Goal: Information Seeking & Learning: Learn about a topic

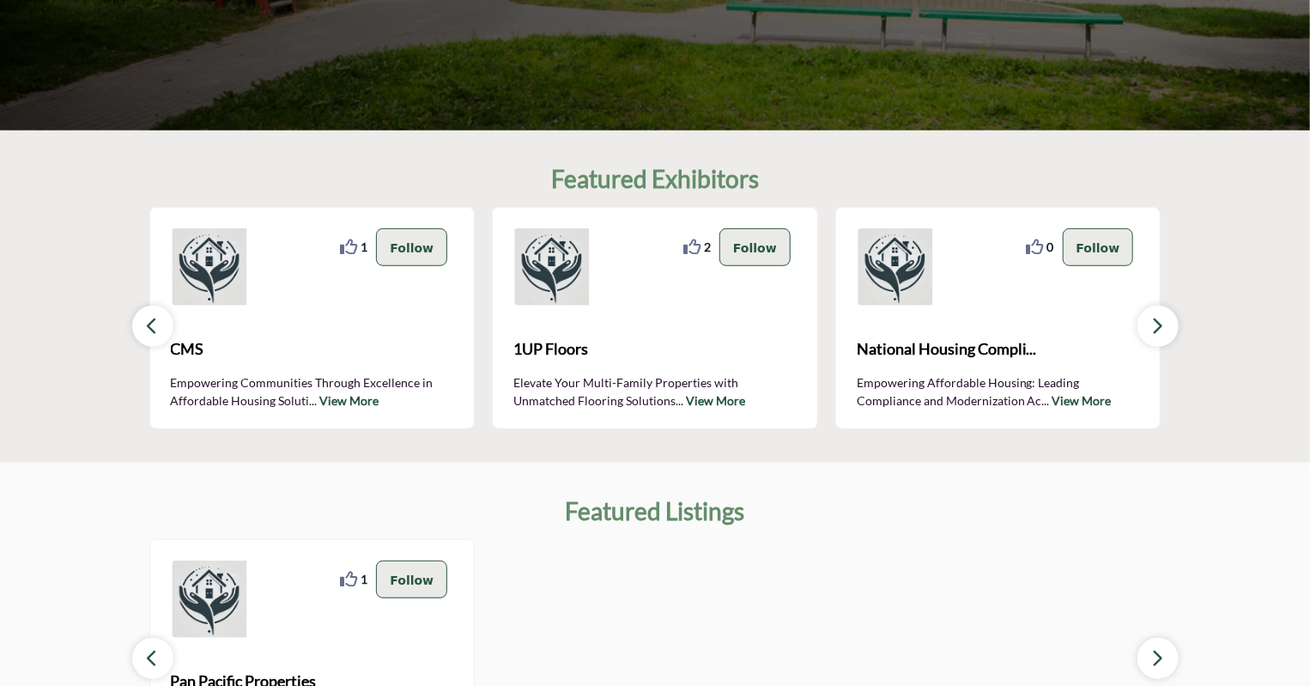
scroll to position [429, 0]
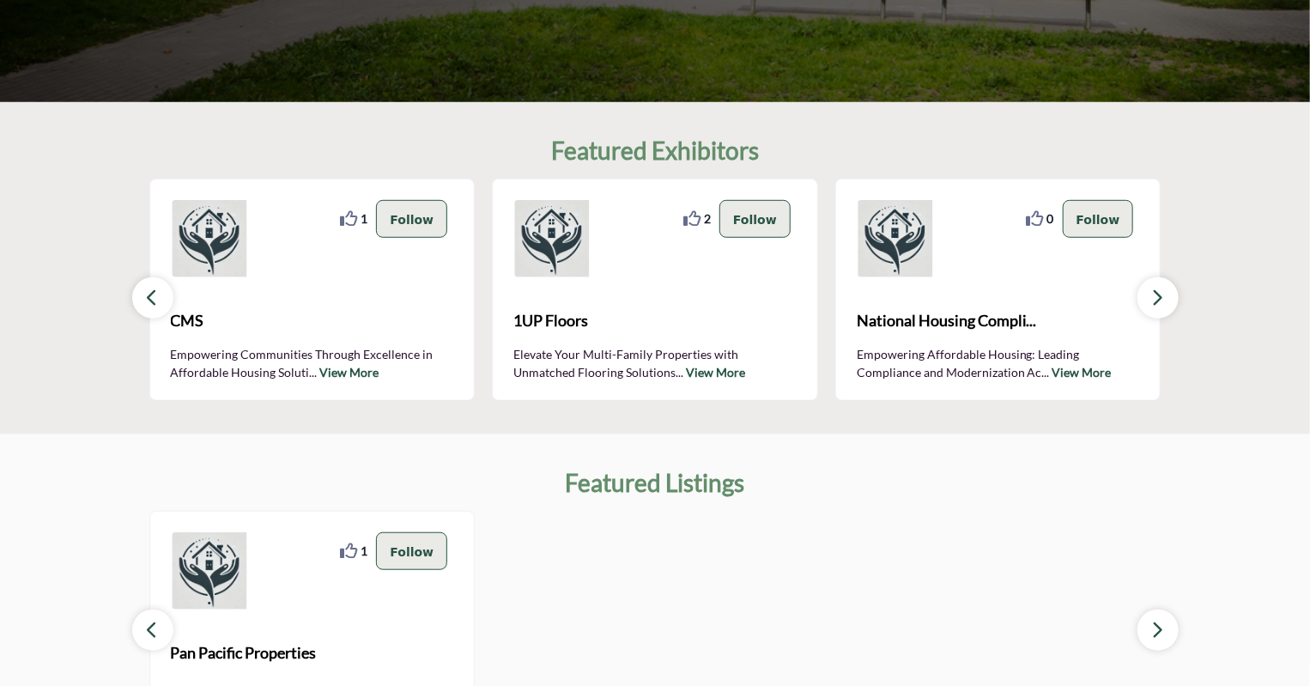
click at [920, 250] on img at bounding box center [895, 238] width 77 height 77
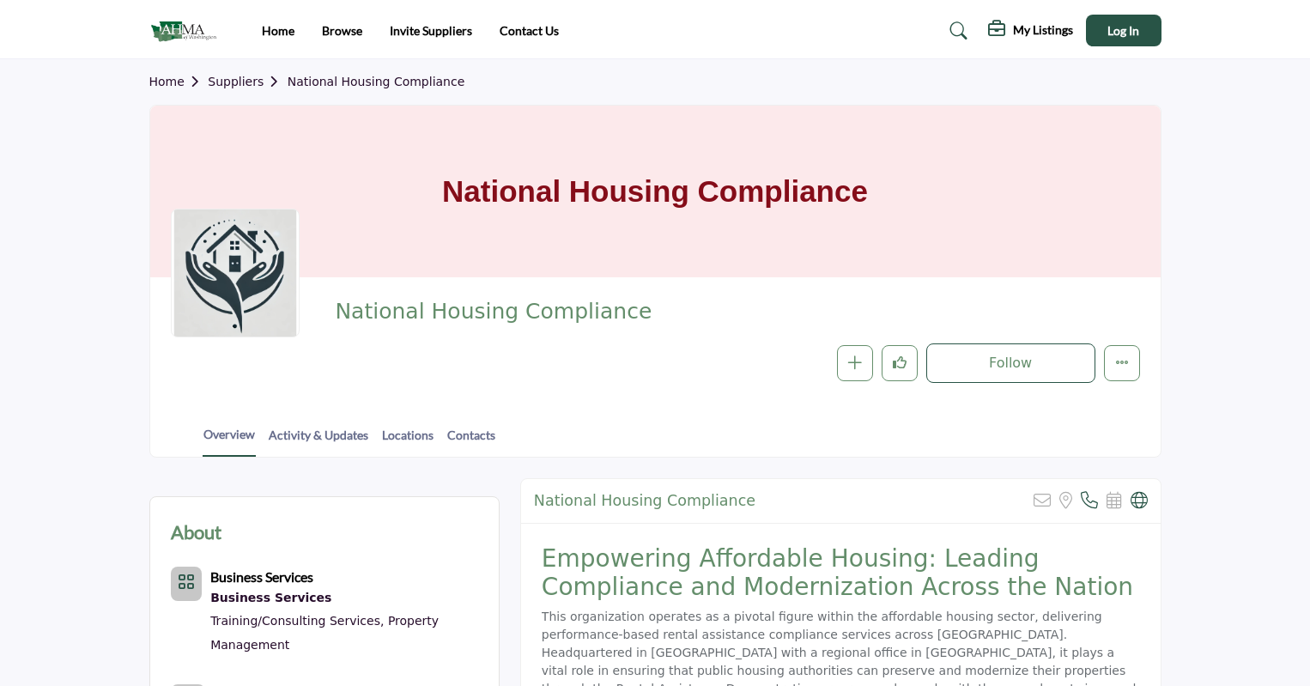
click at [328, 375] on div "National Housing Compliance Follow Following Message Recommend Add to My Suppli…" at bounding box center [655, 340] width 969 height 85
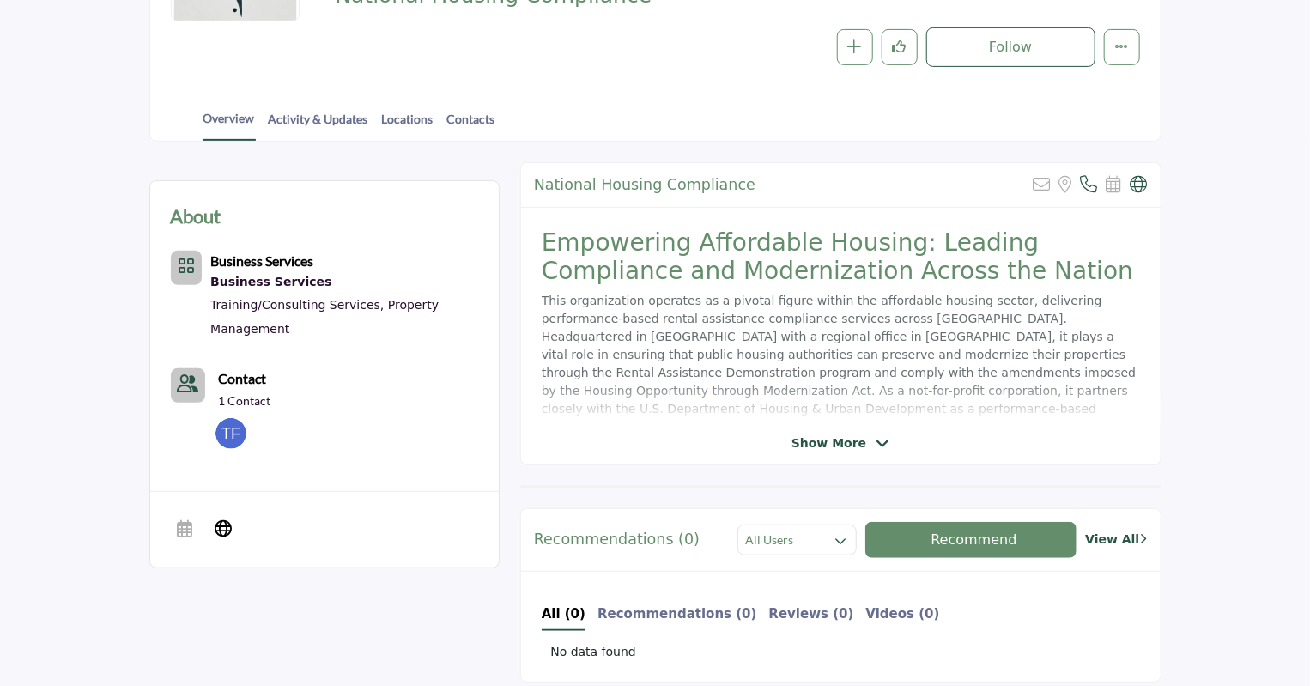
scroll to position [343, 0]
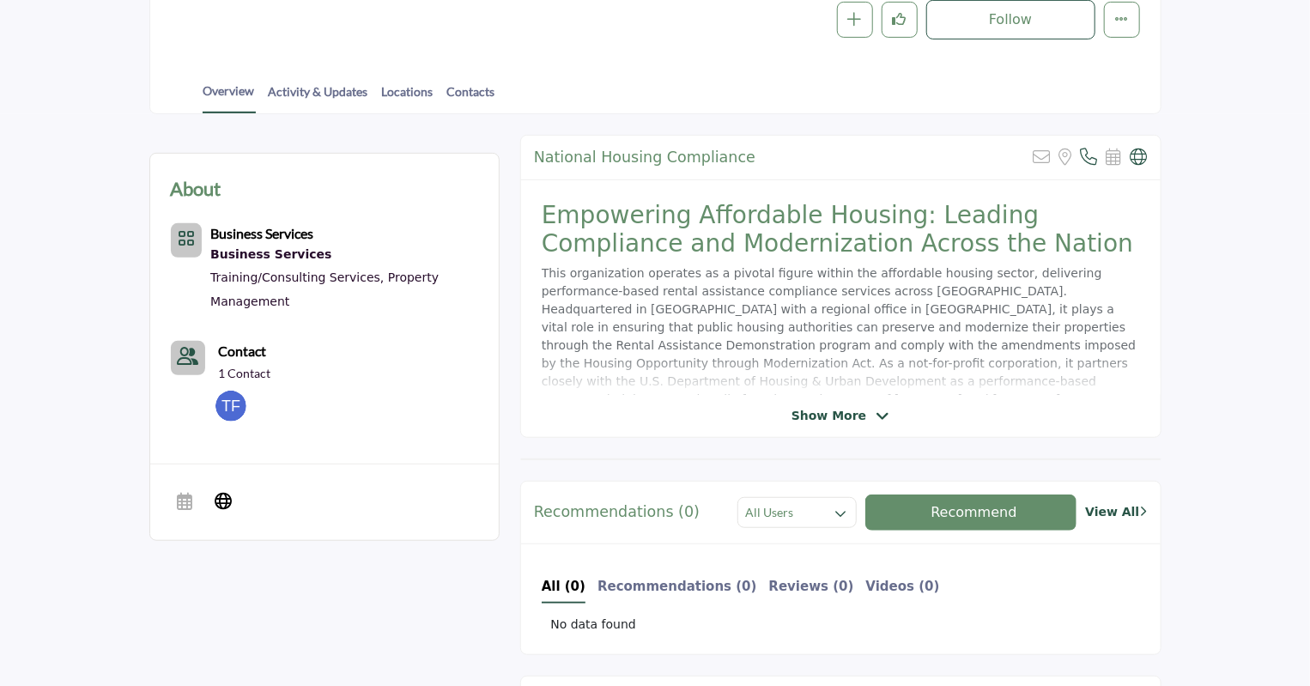
click at [859, 414] on span "Show More" at bounding box center [829, 416] width 75 height 18
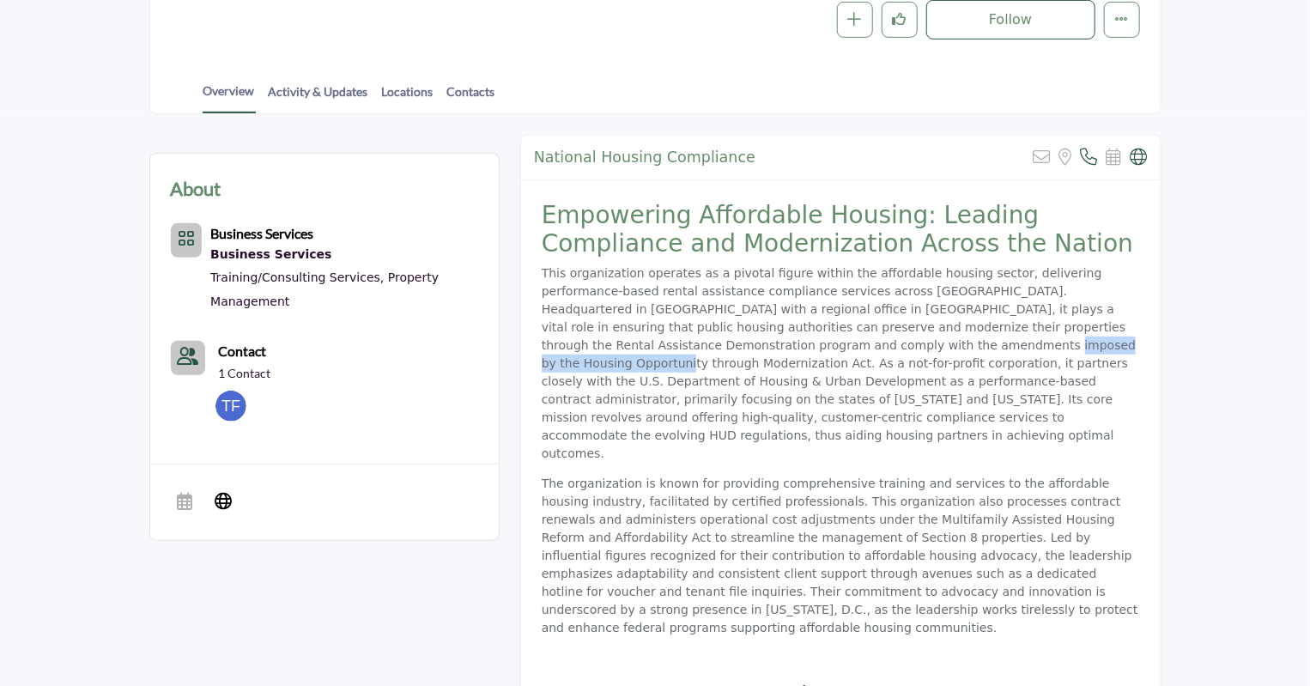
drag, startPoint x: 591, startPoint y: 344, endPoint x: 759, endPoint y: 356, distance: 168.7
click at [786, 349] on p "This organization operates as a pivotal figure within the affordable housing se…" at bounding box center [841, 363] width 598 height 198
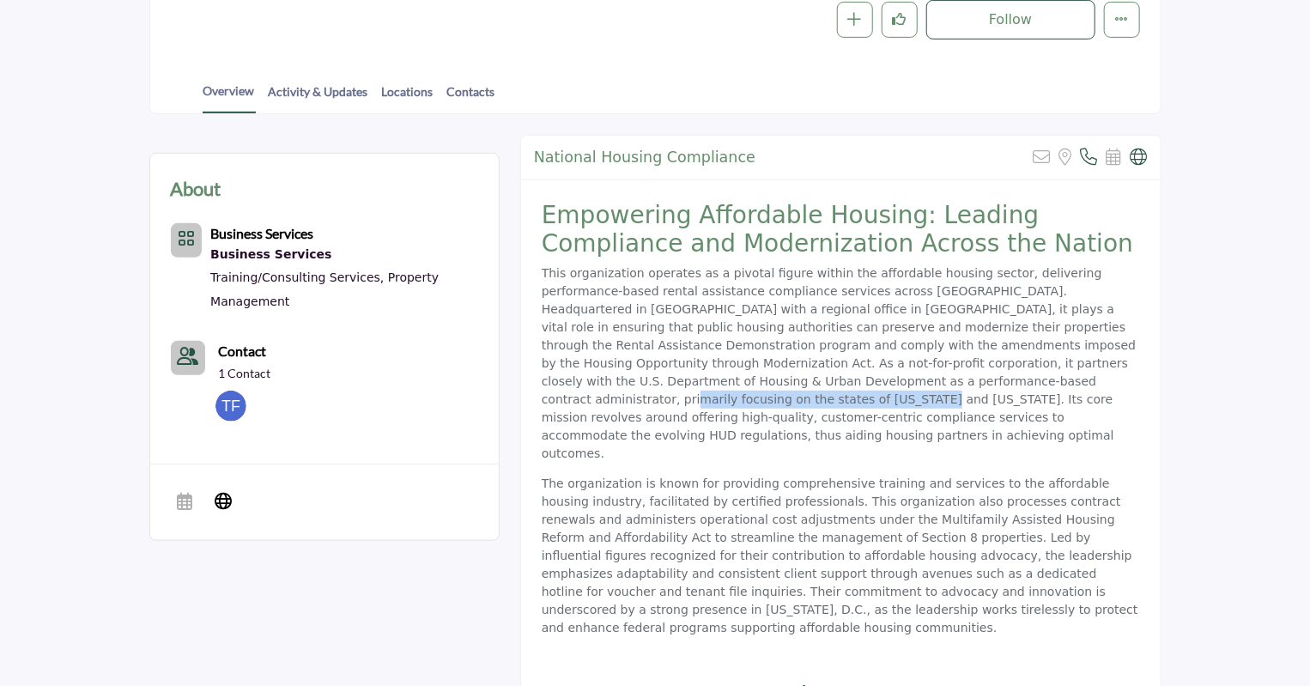
drag, startPoint x: 613, startPoint y: 379, endPoint x: 823, endPoint y: 379, distance: 209.5
click at [823, 380] on p "This organization operates as a pivotal figure within the affordable housing se…" at bounding box center [841, 363] width 598 height 198
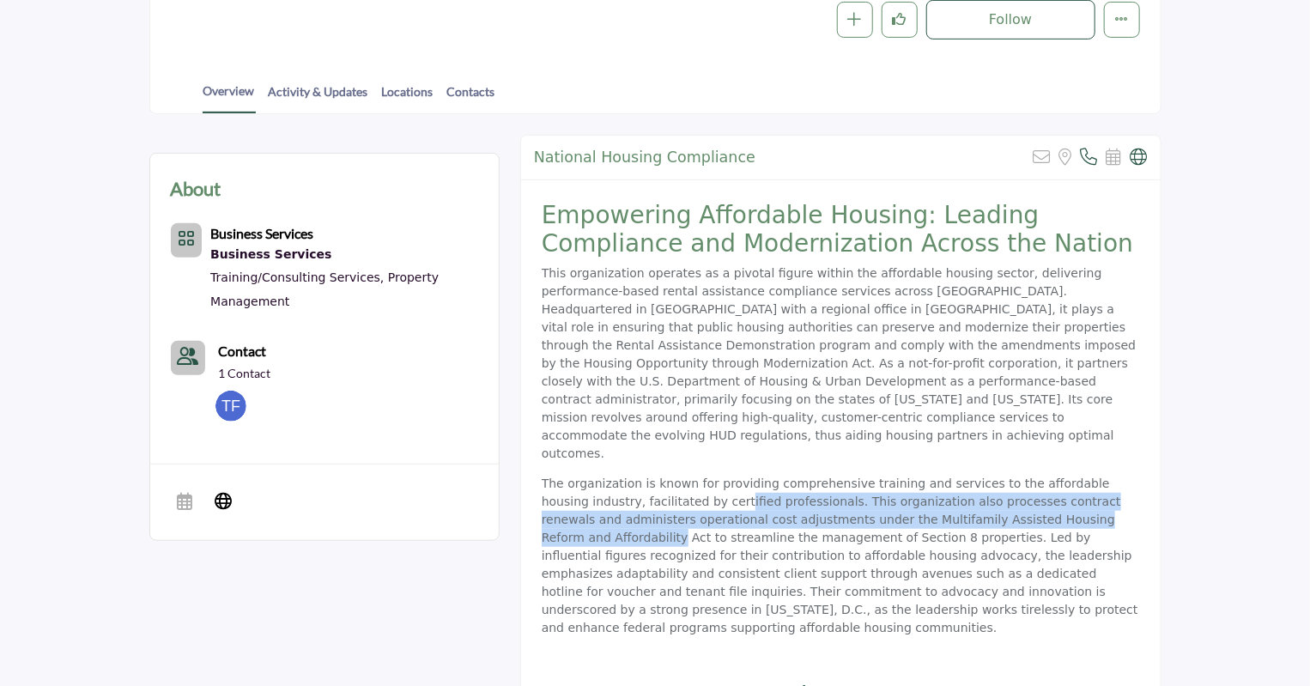
drag, startPoint x: 732, startPoint y: 462, endPoint x: 1039, endPoint y: 480, distance: 307.9
click at [1039, 480] on p "The organization is known for providing comprehensive training and services to …" at bounding box center [841, 556] width 598 height 162
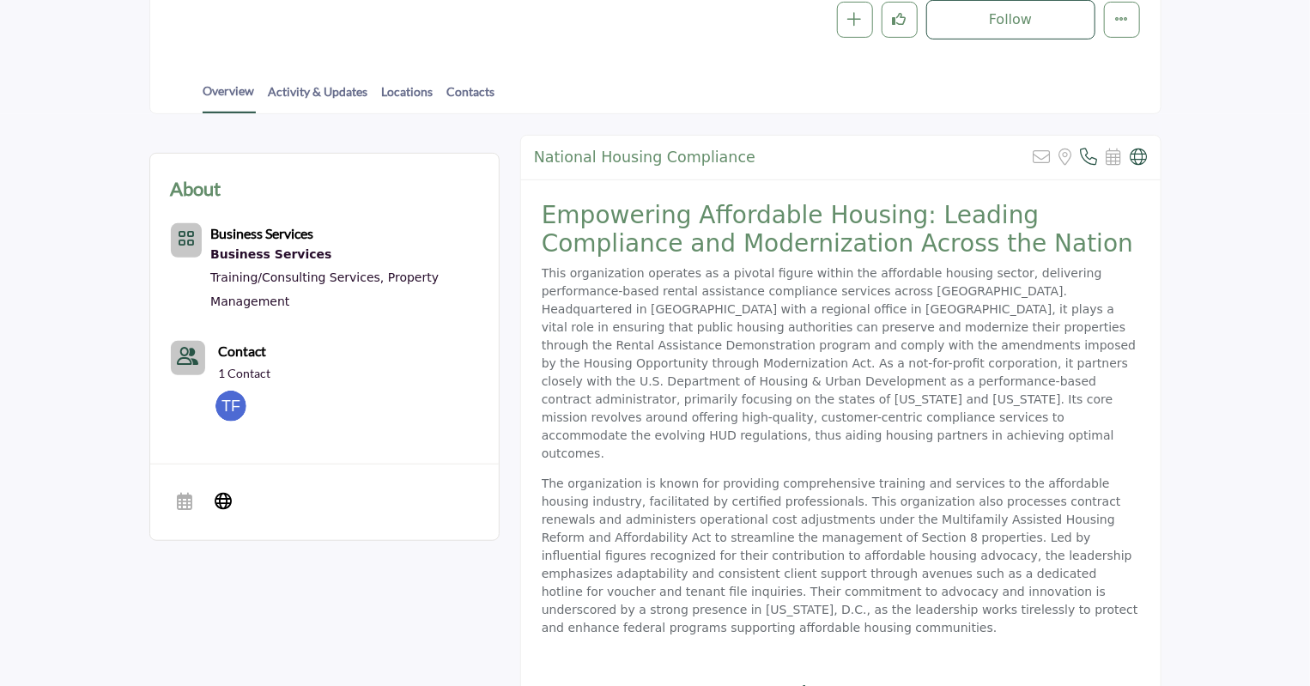
click at [968, 543] on p "The organization is known for providing comprehensive training and services to …" at bounding box center [841, 556] width 598 height 162
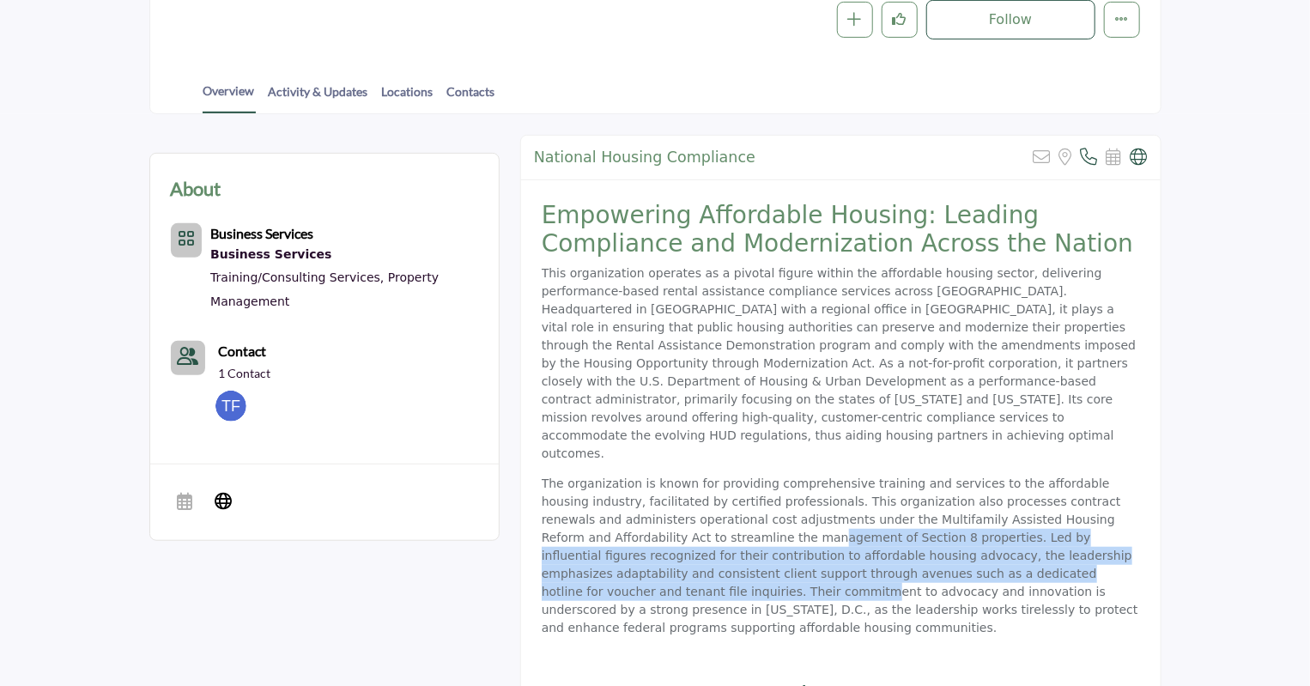
drag, startPoint x: 586, startPoint y: 506, endPoint x: 1003, endPoint y: 530, distance: 417.1
click at [1005, 531] on p "The organization is known for providing comprehensive training and services to …" at bounding box center [841, 556] width 598 height 162
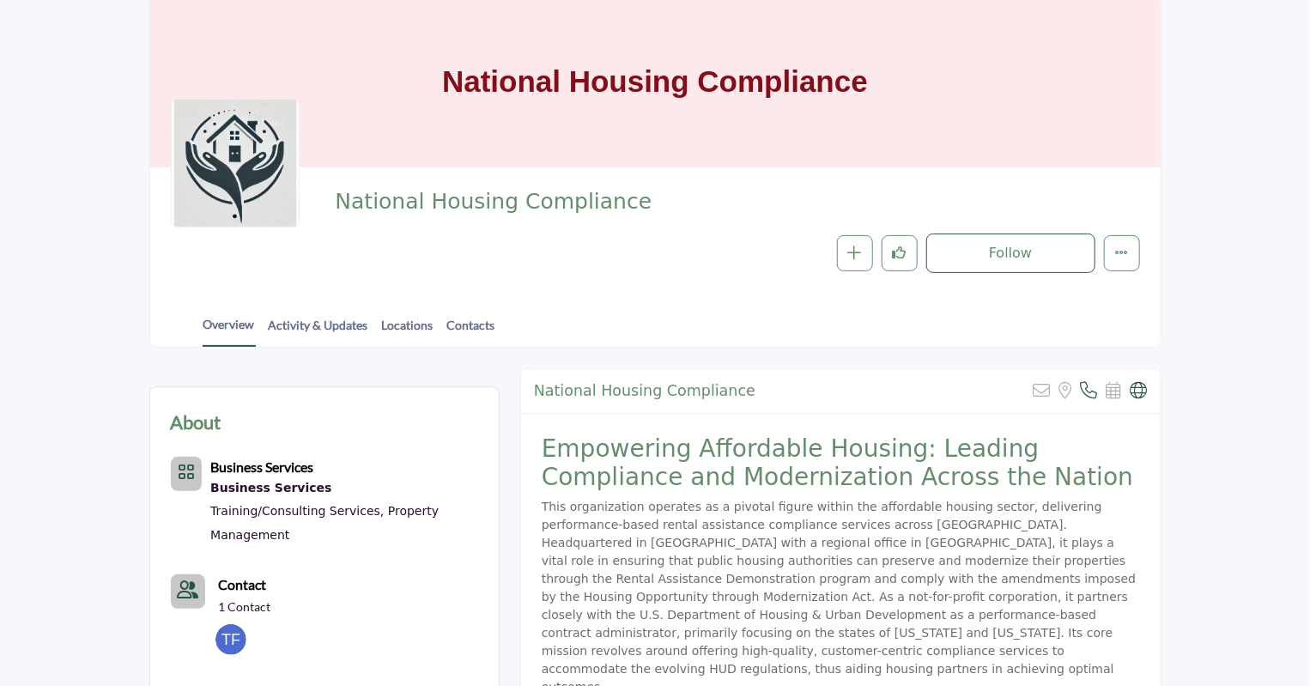
scroll to position [86, 0]
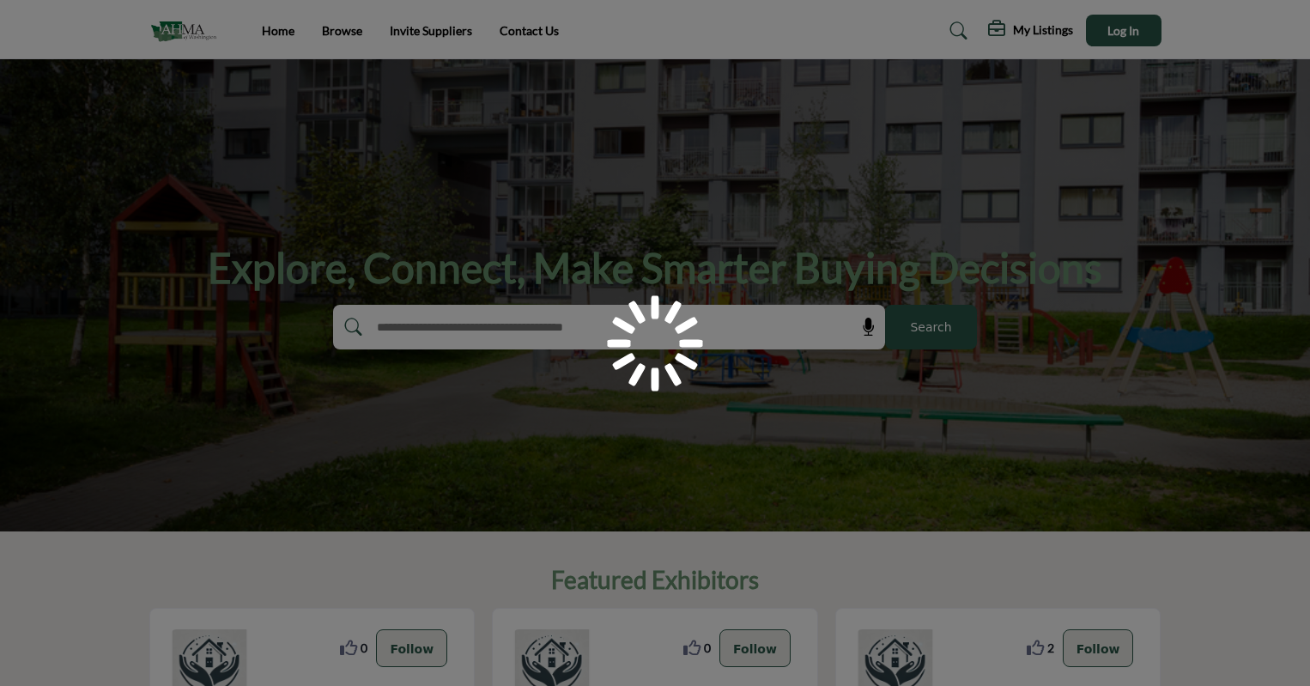
scroll to position [429, 0]
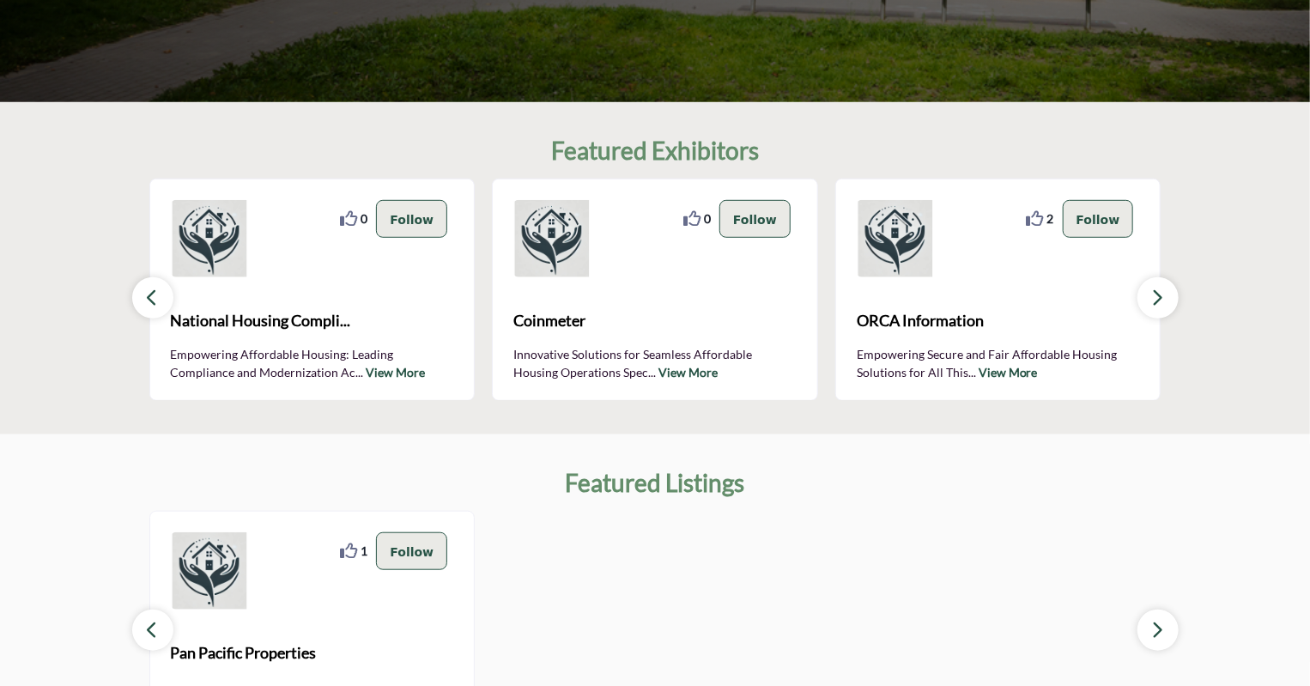
click at [1163, 295] on icon "button" at bounding box center [1158, 297] width 14 height 21
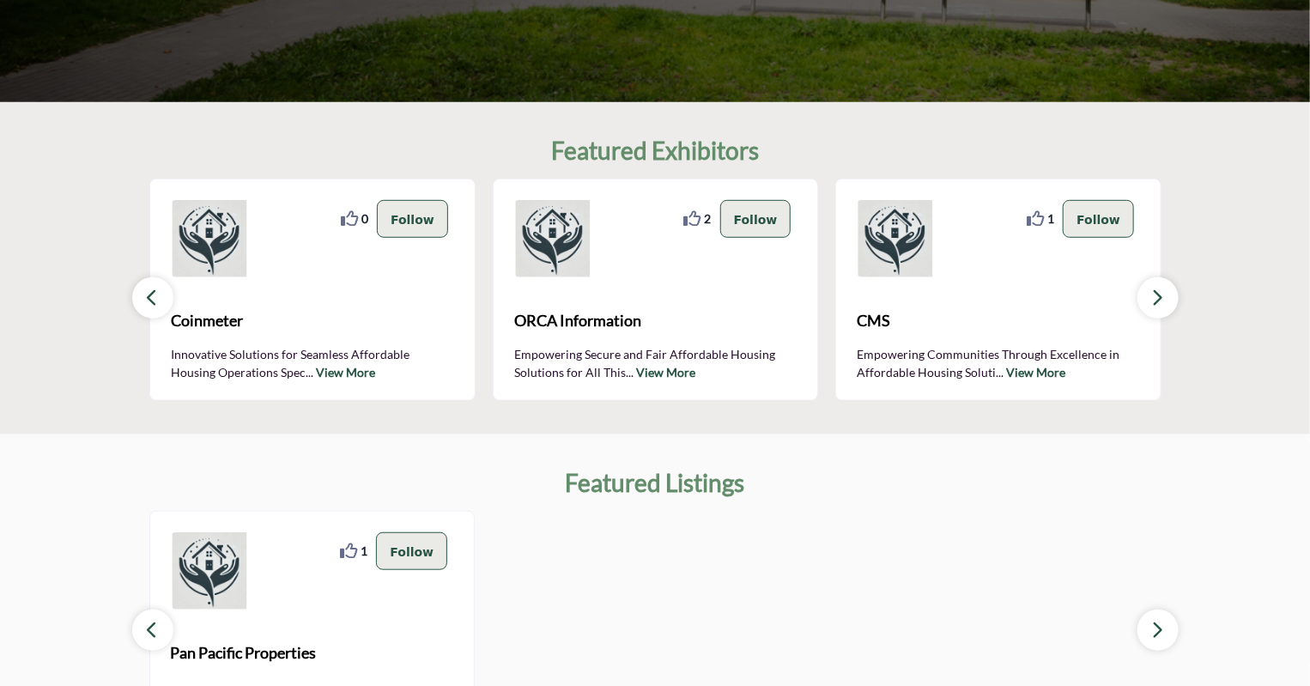
click at [1162, 298] on icon "button" at bounding box center [1158, 297] width 14 height 21
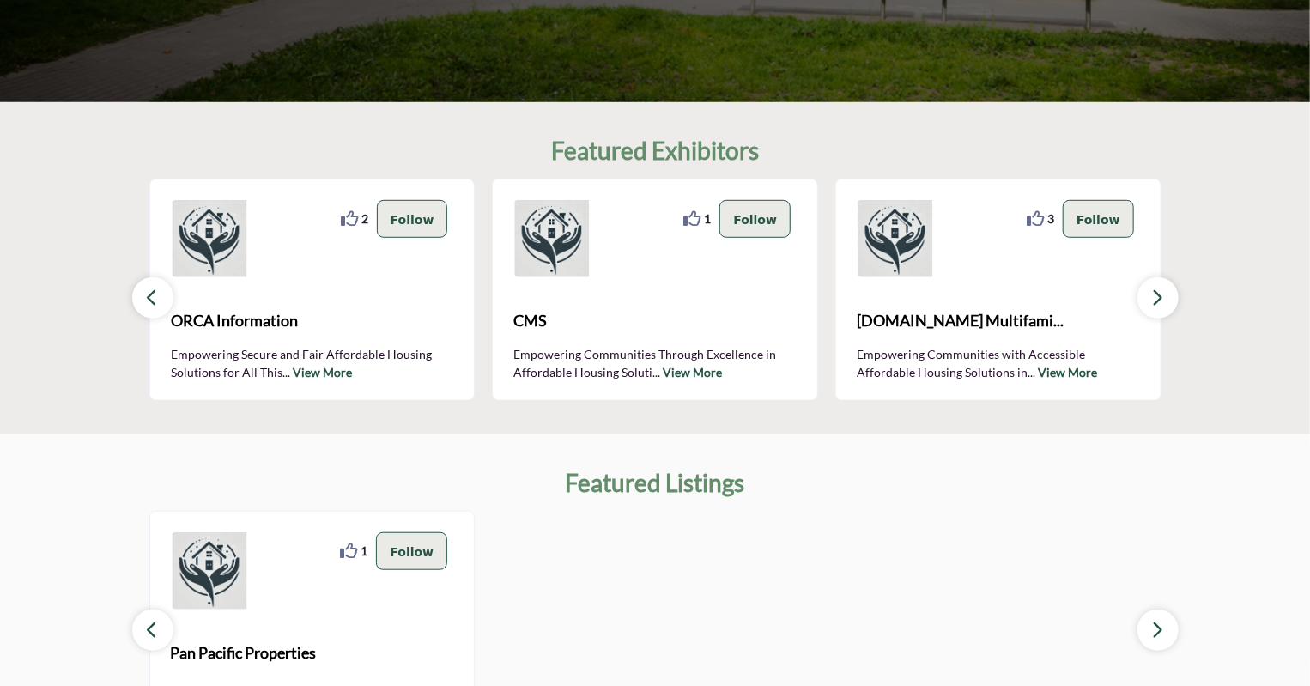
click at [1162, 298] on icon "button" at bounding box center [1158, 297] width 14 height 21
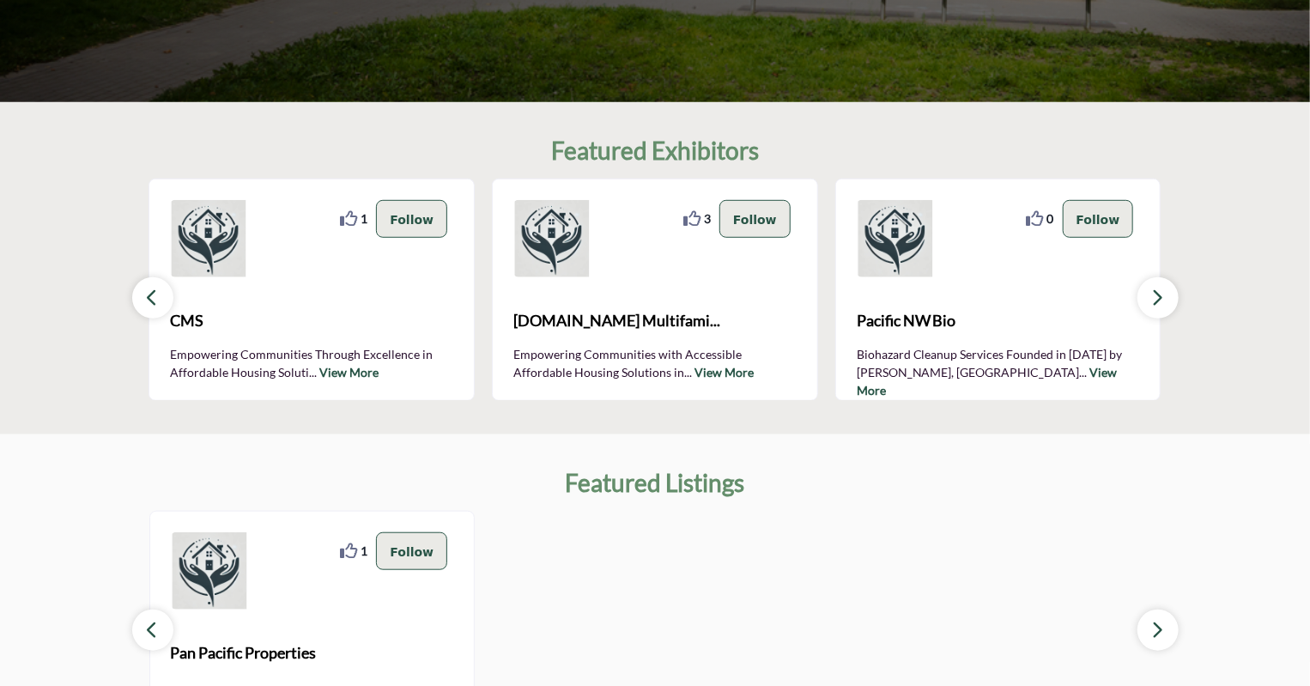
click at [1162, 298] on icon "button" at bounding box center [1158, 297] width 14 height 21
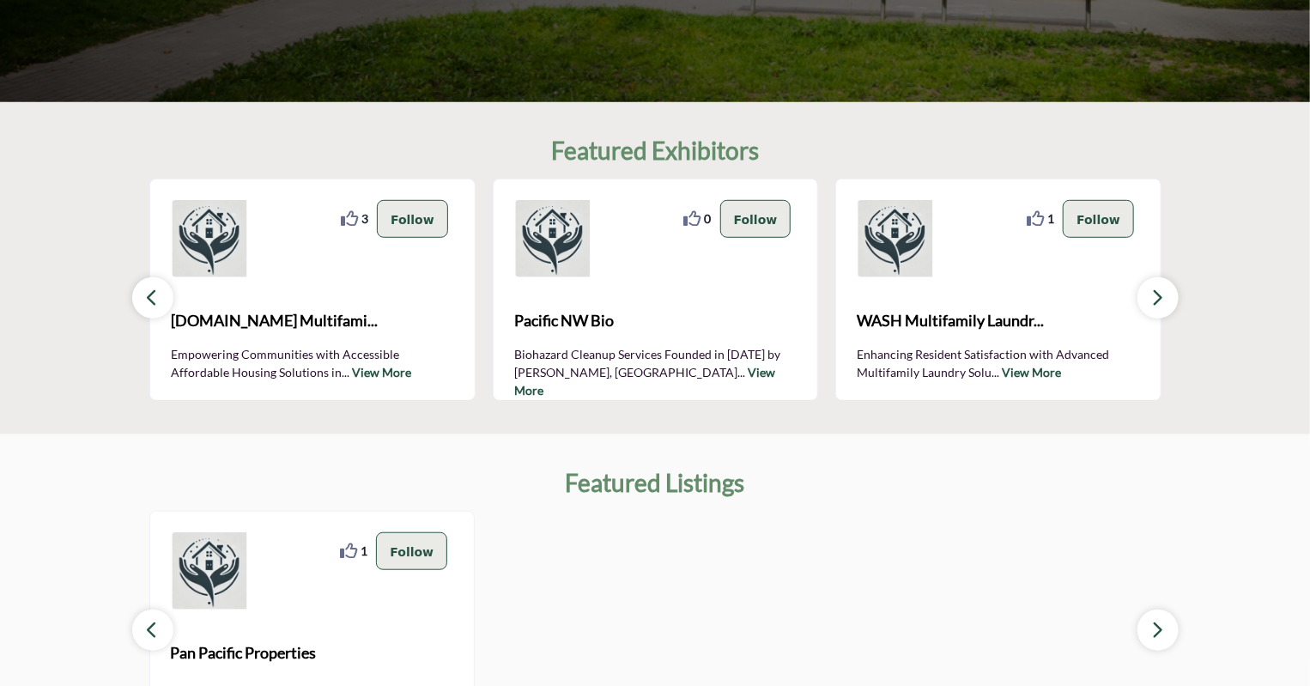
click at [1162, 298] on icon "button" at bounding box center [1158, 297] width 14 height 21
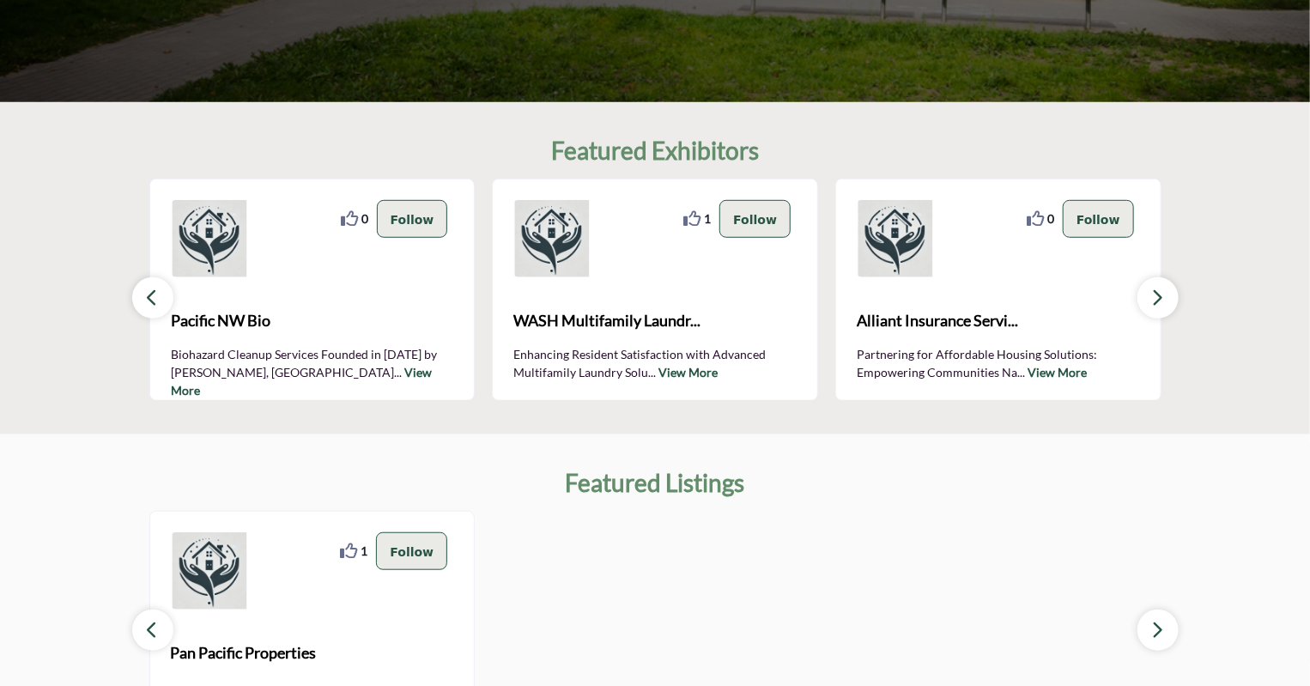
click at [1162, 298] on icon "button" at bounding box center [1158, 297] width 14 height 21
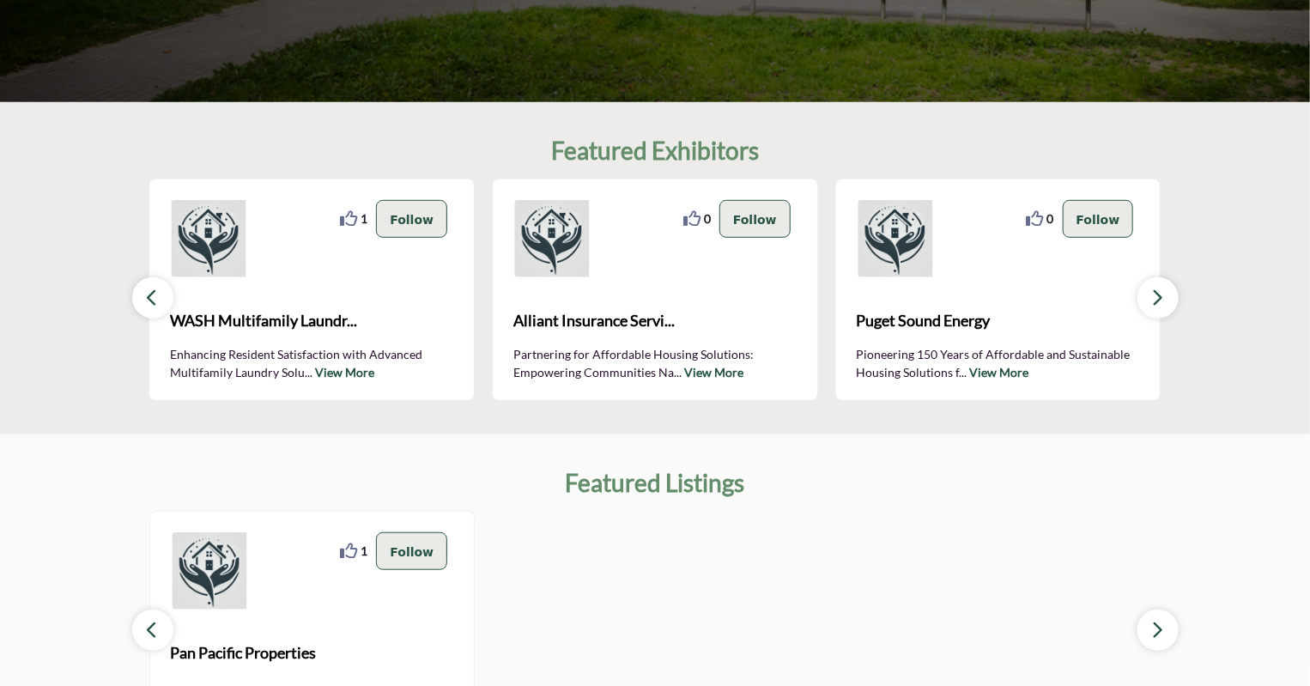
click at [1162, 298] on icon "button" at bounding box center [1158, 297] width 14 height 21
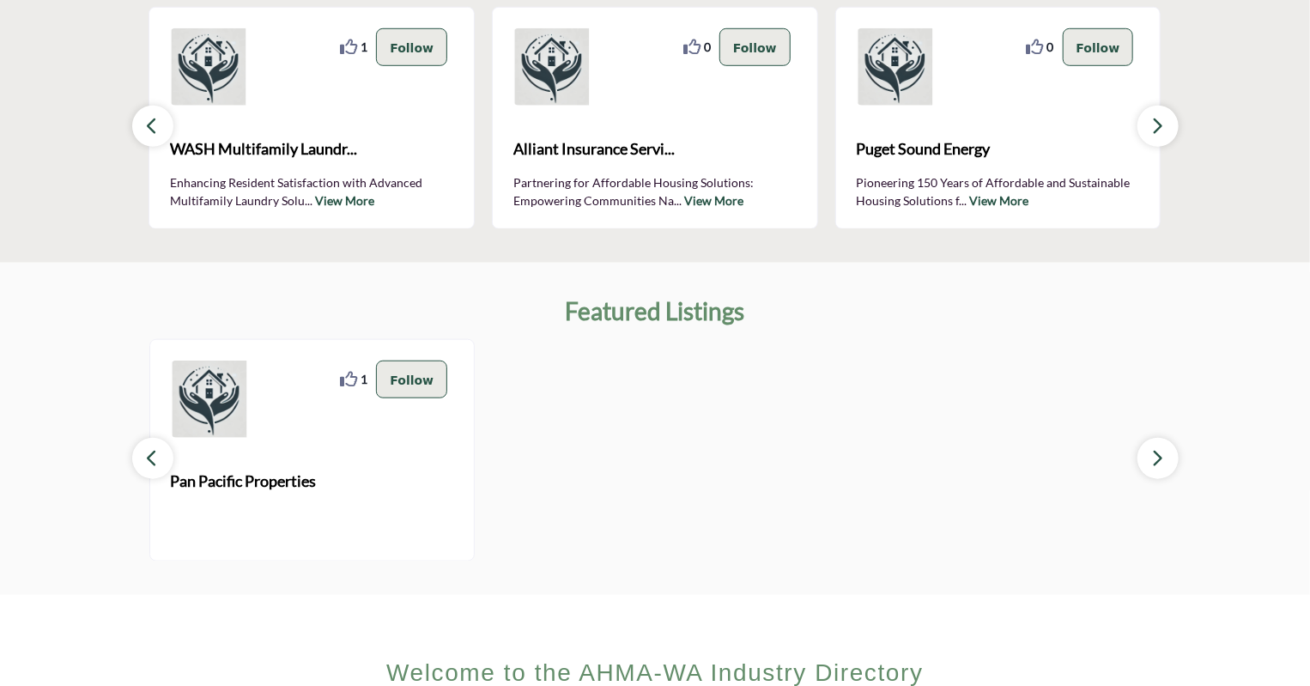
scroll to position [687, 0]
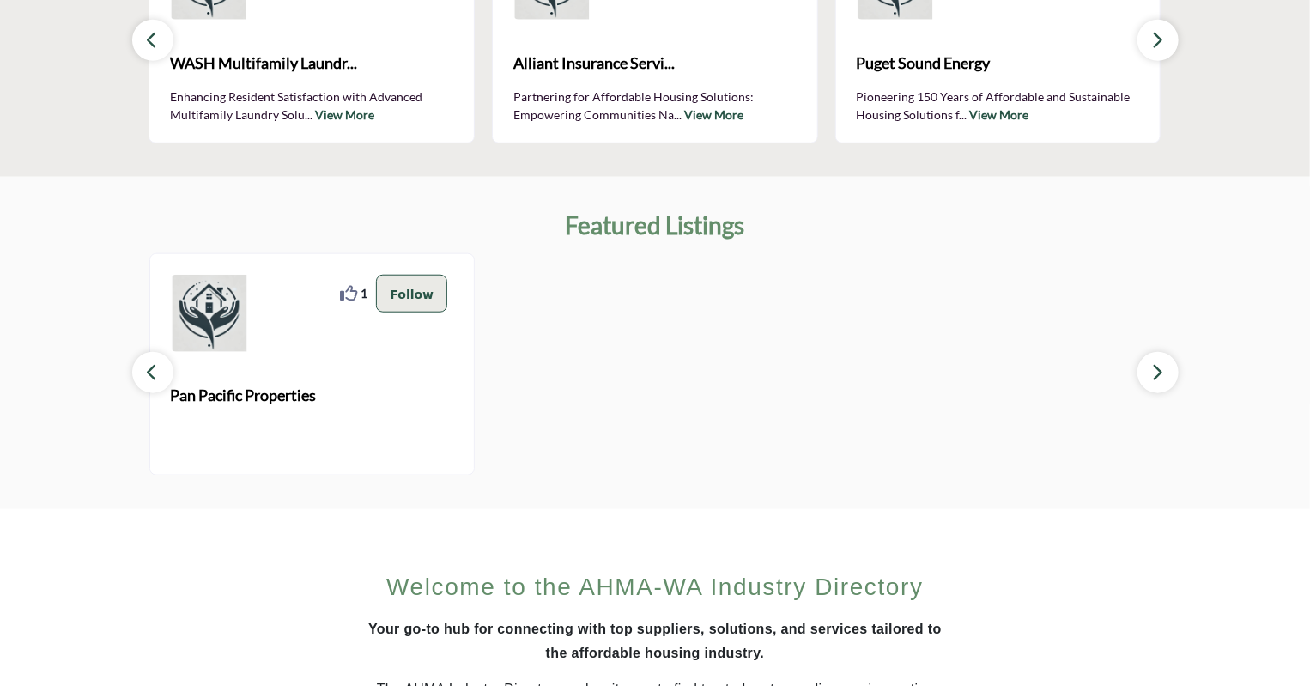
click at [1164, 373] on icon "button" at bounding box center [1158, 371] width 14 height 21
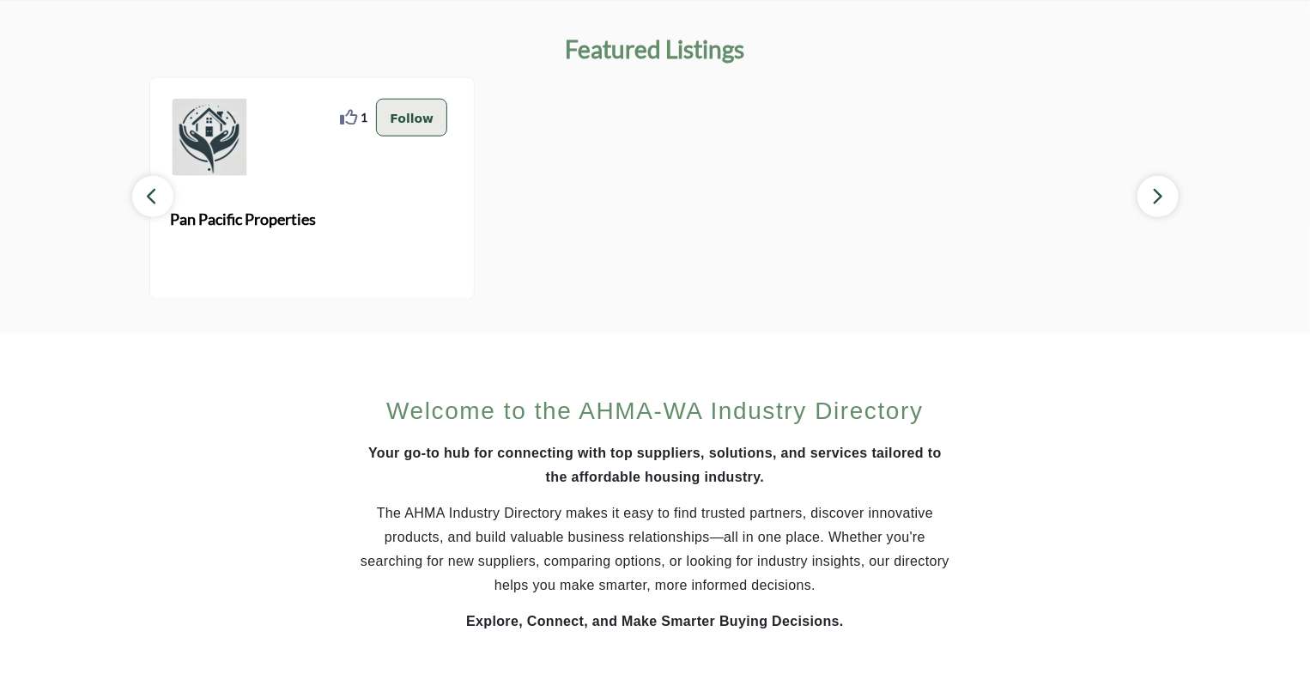
scroll to position [1034, 0]
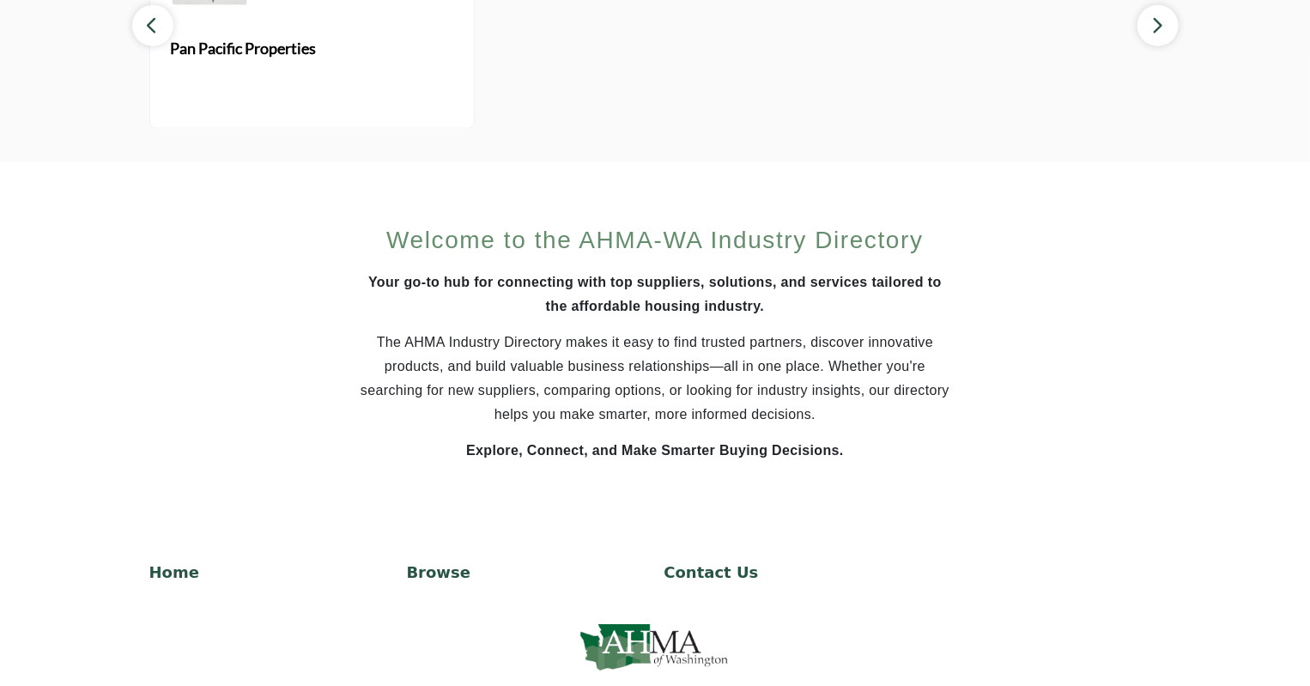
drag, startPoint x: 440, startPoint y: 576, endPoint x: 622, endPoint y: 577, distance: 181.2
click at [440, 577] on p "Browse" at bounding box center [527, 572] width 240 height 23
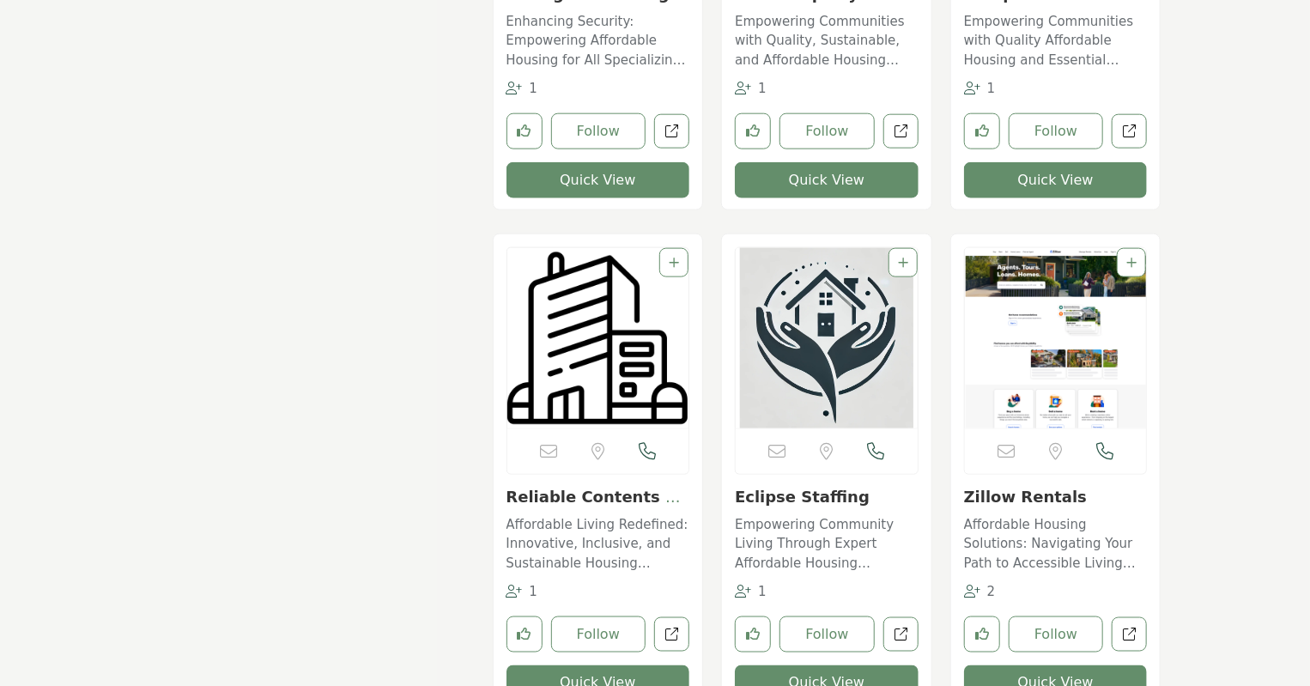
scroll to position [4293, 0]
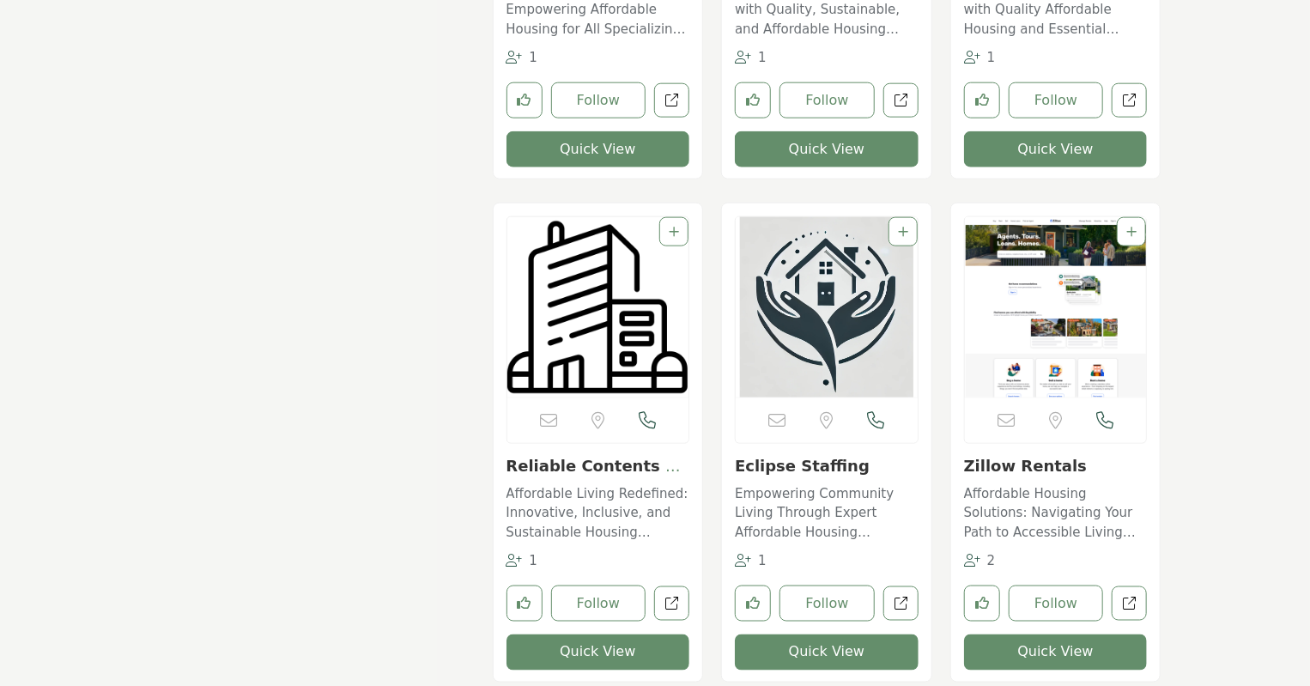
click at [798, 518] on p "Empowering Community Living Through Expert Affordable Housing Solutions in Seat…" at bounding box center [827, 513] width 184 height 58
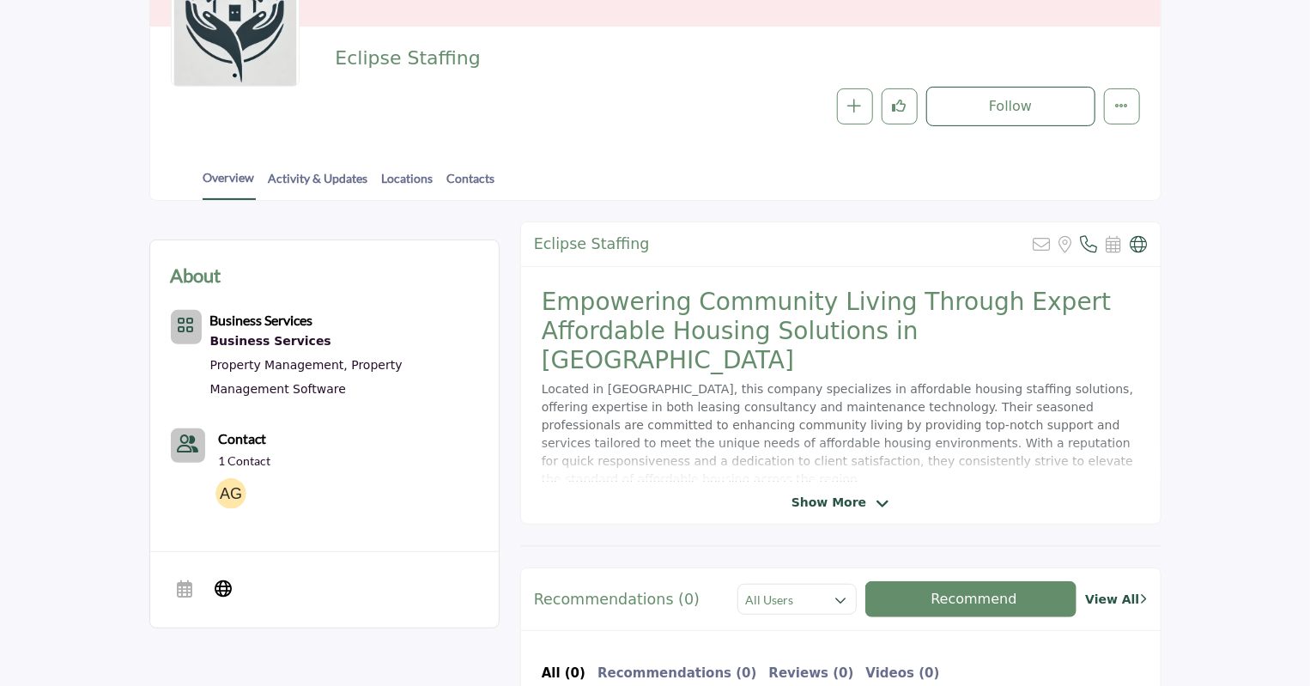
scroll to position [258, 0]
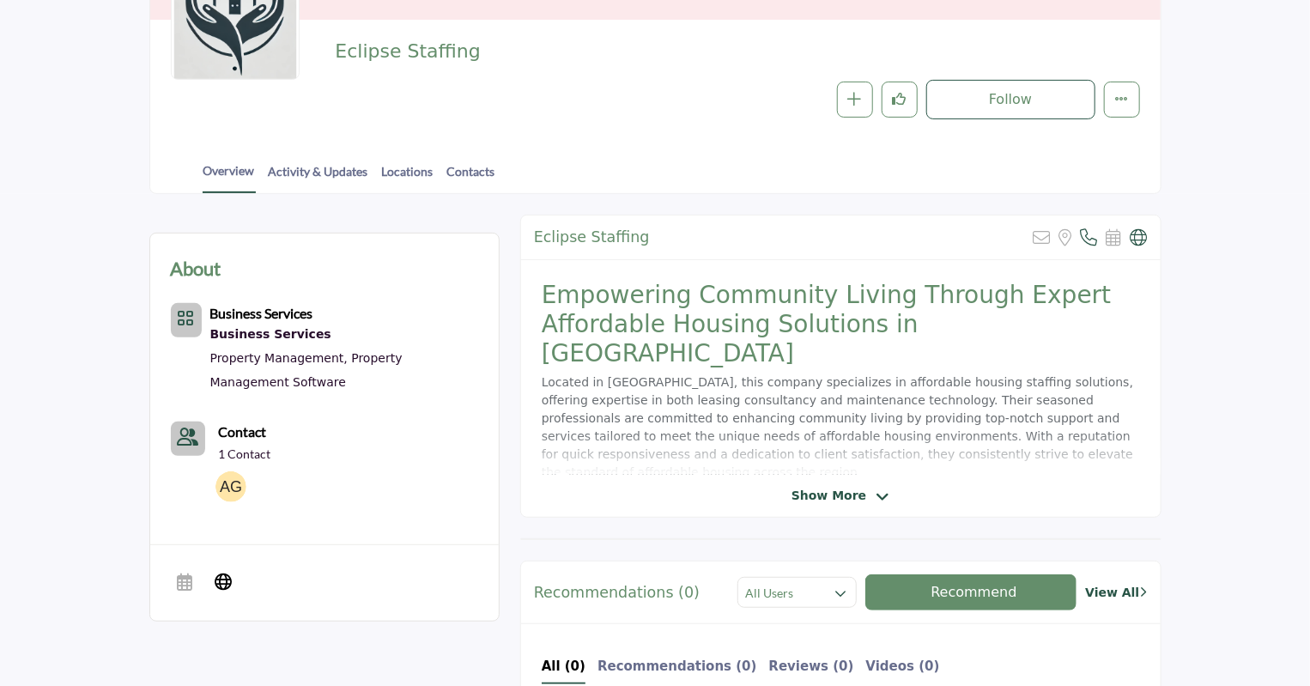
click at [829, 499] on span "Show More" at bounding box center [829, 496] width 75 height 18
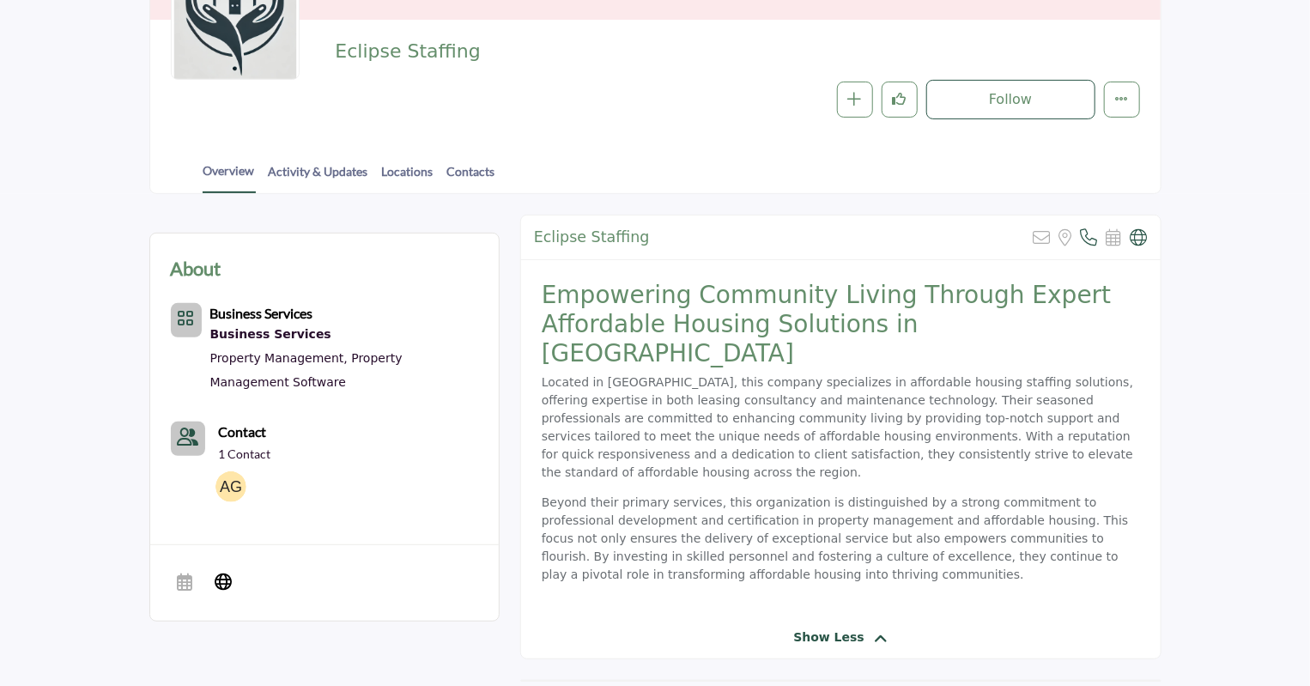
click at [333, 172] on link "Activity & Updates" at bounding box center [318, 177] width 101 height 30
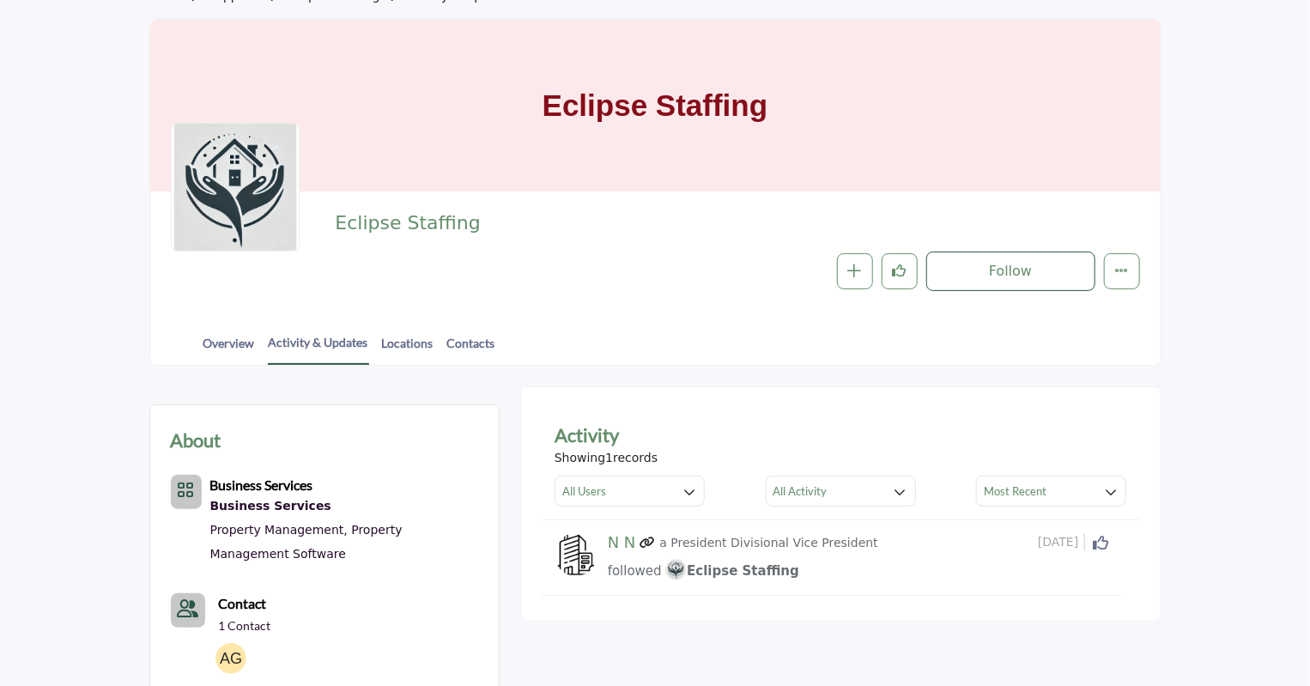
scroll to position [172, 0]
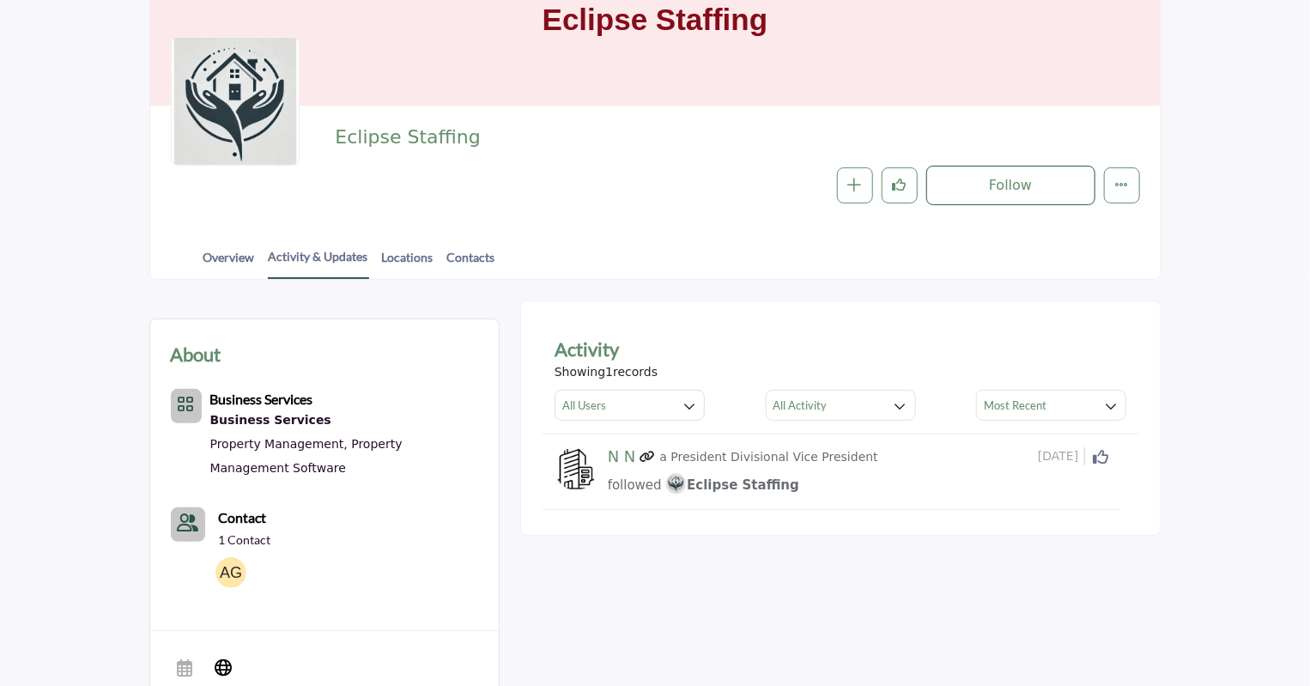
click at [728, 483] on span "Eclipse Staffing" at bounding box center [732, 484] width 134 height 15
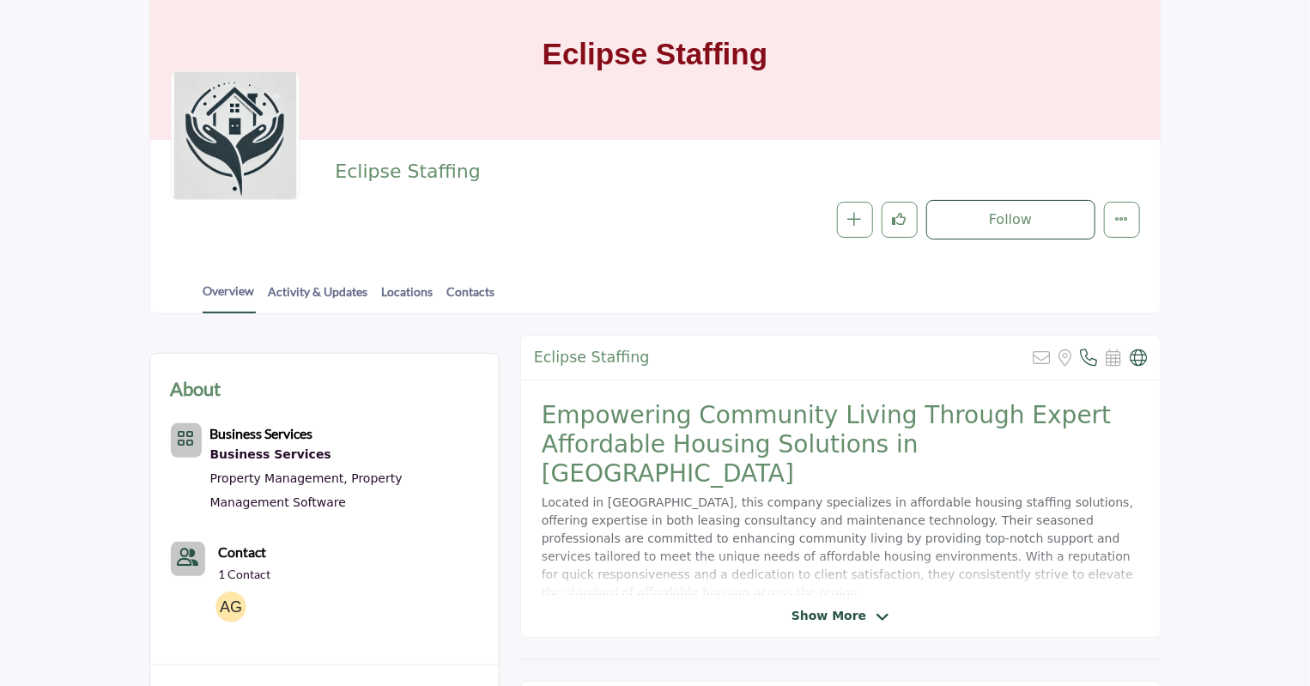
scroll to position [172, 0]
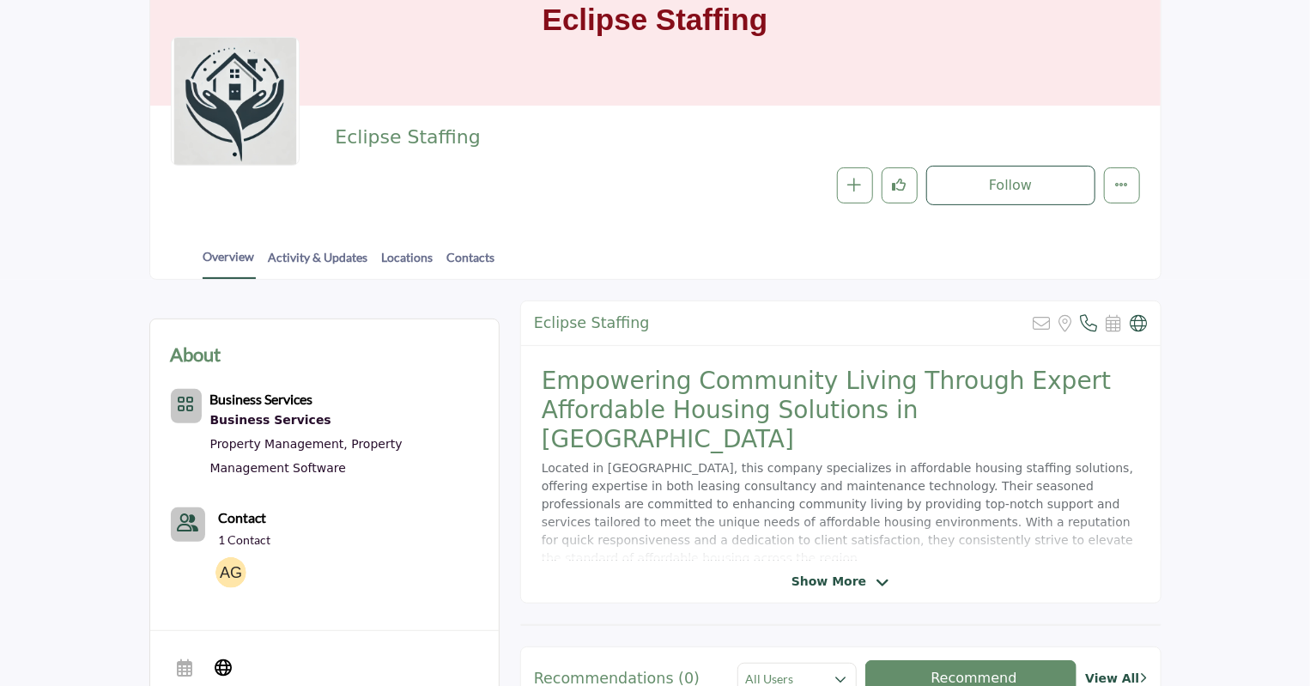
click at [865, 586] on span "Show More" at bounding box center [841, 582] width 98 height 18
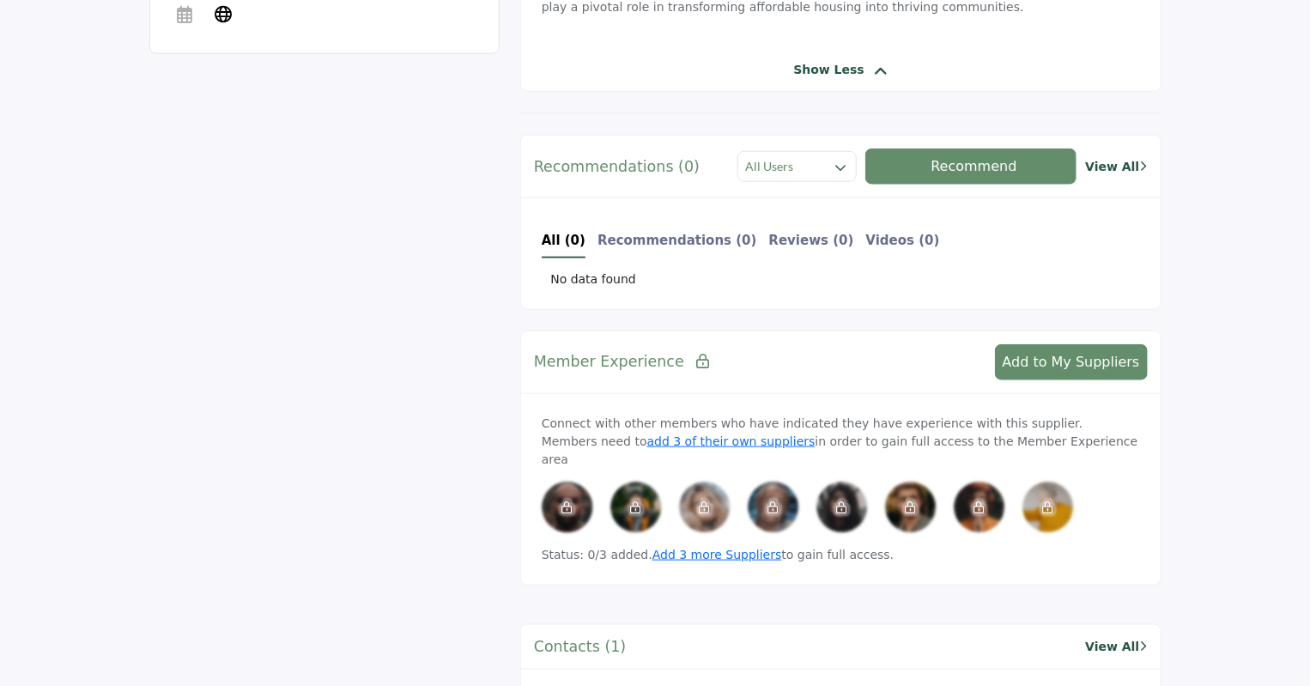
scroll to position [859, 0]
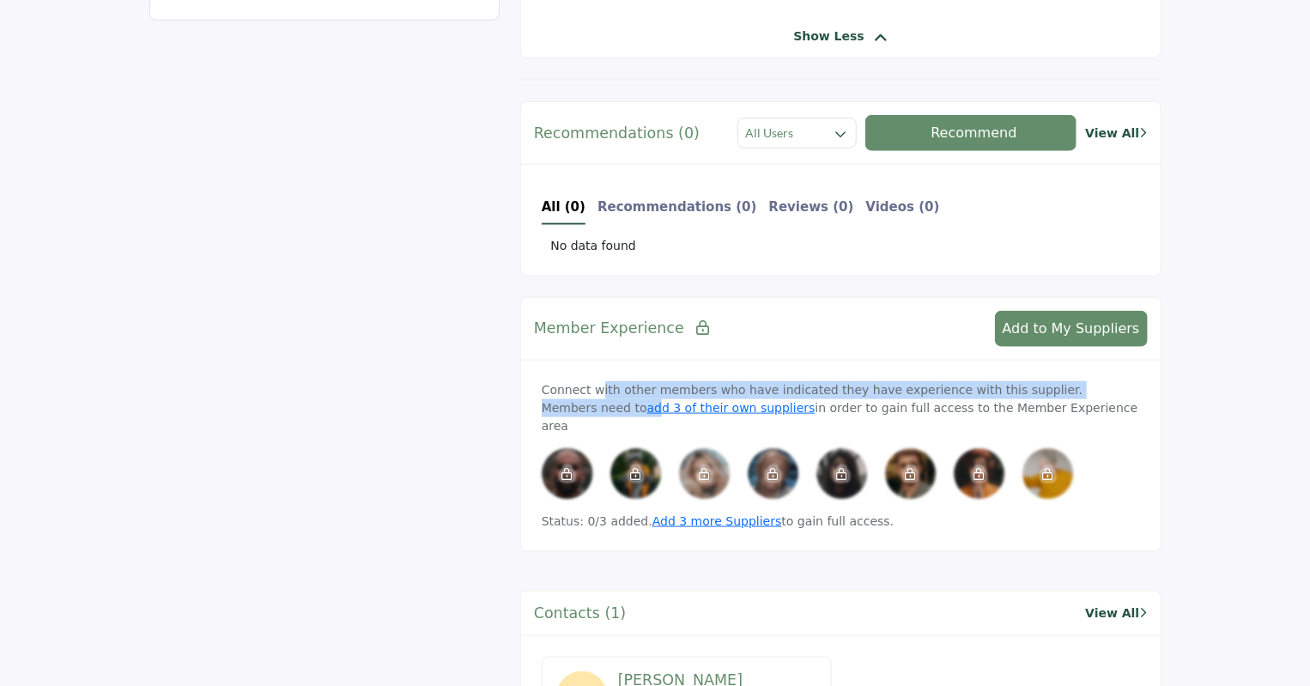
drag, startPoint x: 622, startPoint y: 336, endPoint x: 1137, endPoint y: 327, distance: 515.2
click at [1133, 361] on div "Connect with other members who have indicated they have experience with this su…" at bounding box center [841, 456] width 640 height 191
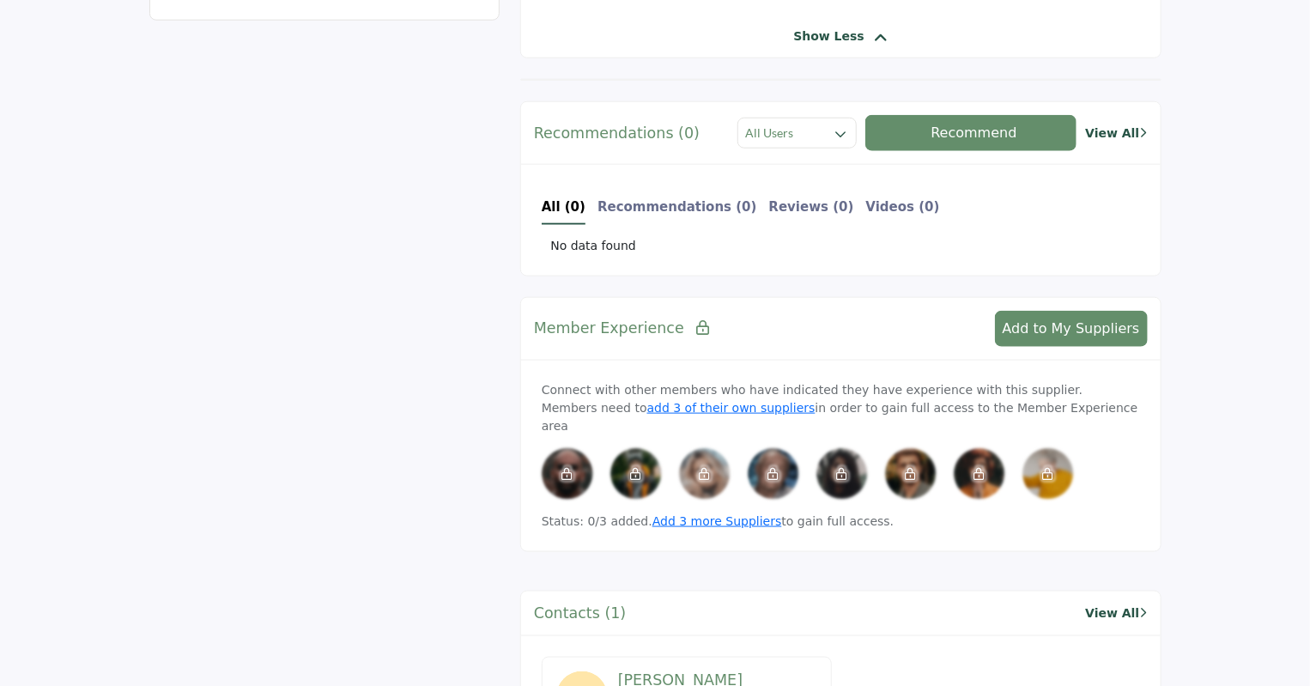
click at [915, 592] on div "Contacts (1) View All" at bounding box center [841, 614] width 640 height 45
drag, startPoint x: 701, startPoint y: 355, endPoint x: 968, endPoint y: 346, distance: 267.2
click at [968, 381] on p "Connect with other members who have indicated they have experience with this su…" at bounding box center [841, 408] width 598 height 54
drag, startPoint x: 948, startPoint y: 610, endPoint x: 948, endPoint y: 597, distance: 12.9
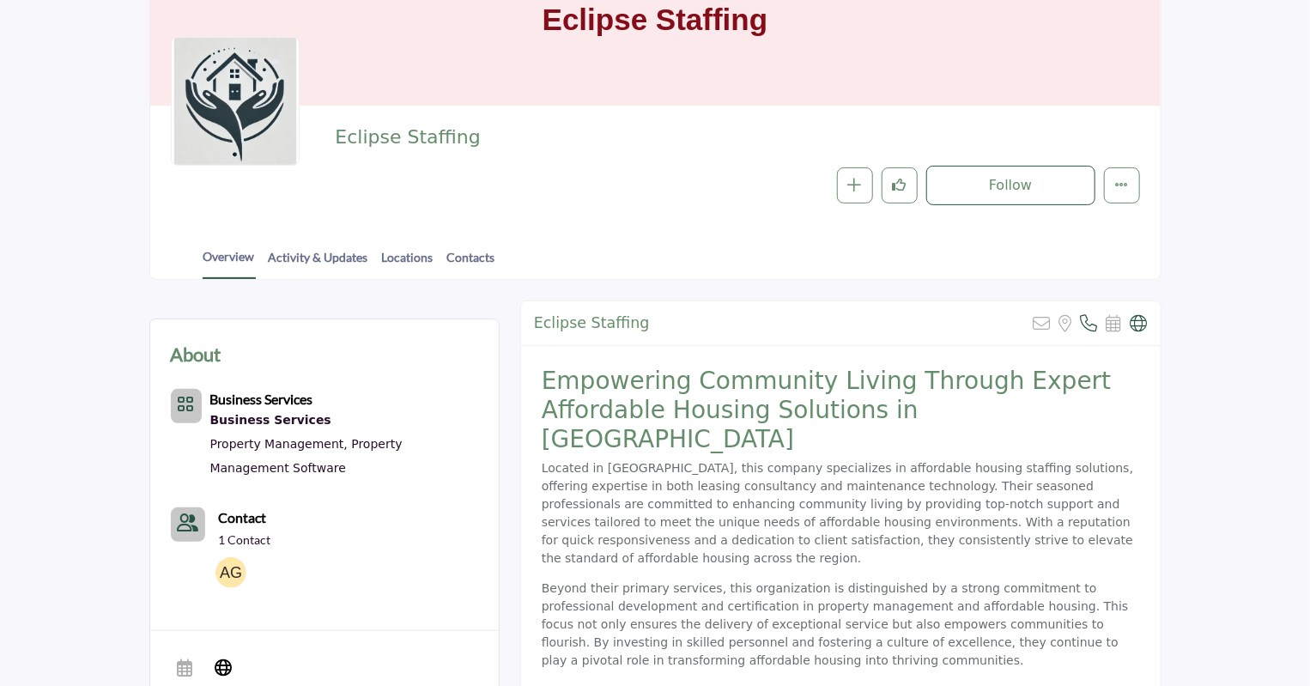
scroll to position [0, 0]
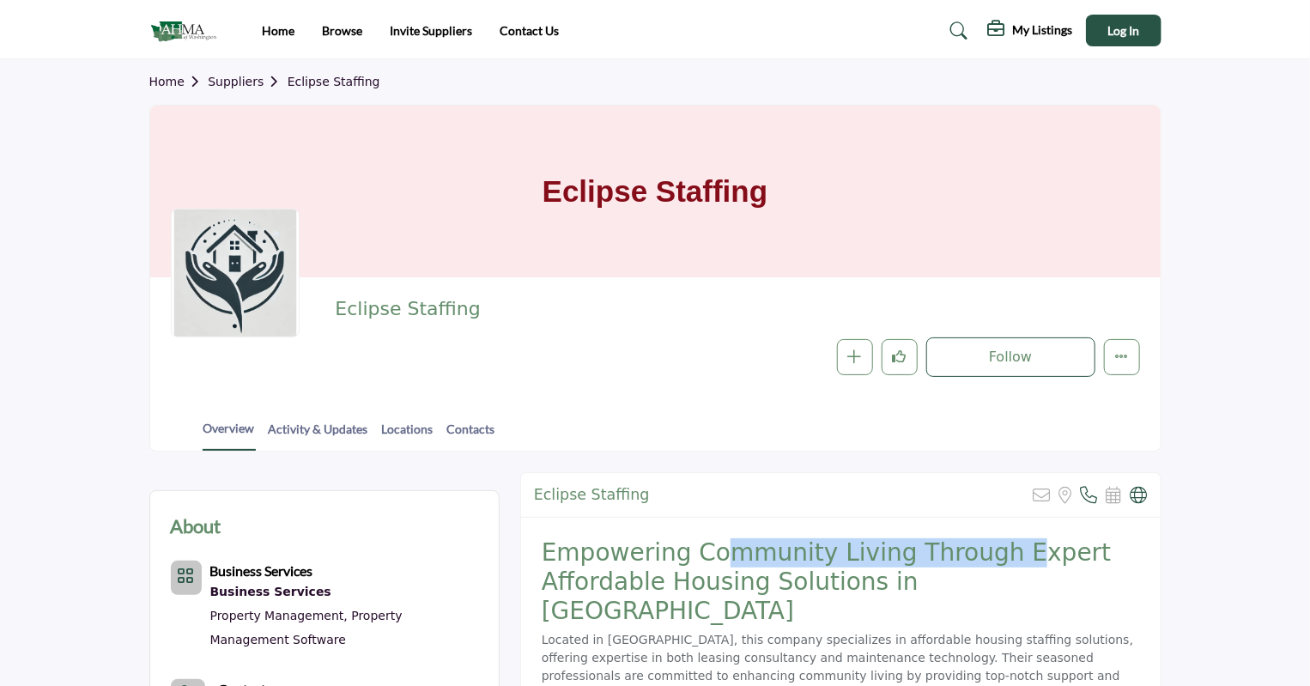
drag, startPoint x: 724, startPoint y: 558, endPoint x: 1002, endPoint y: 569, distance: 278.4
click at [996, 562] on h2 "Empowering Community Living Through Expert Affordable Housing Solutions in [GEO…" at bounding box center [841, 581] width 598 height 87
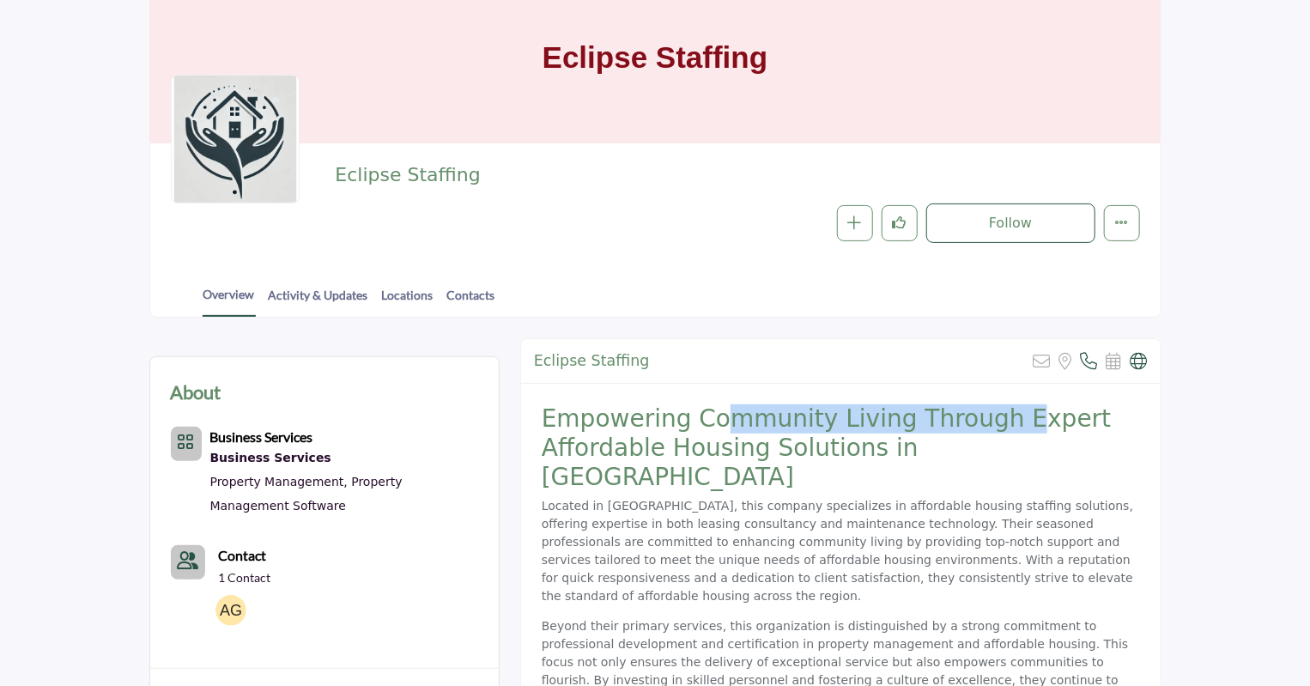
scroll to position [172, 0]
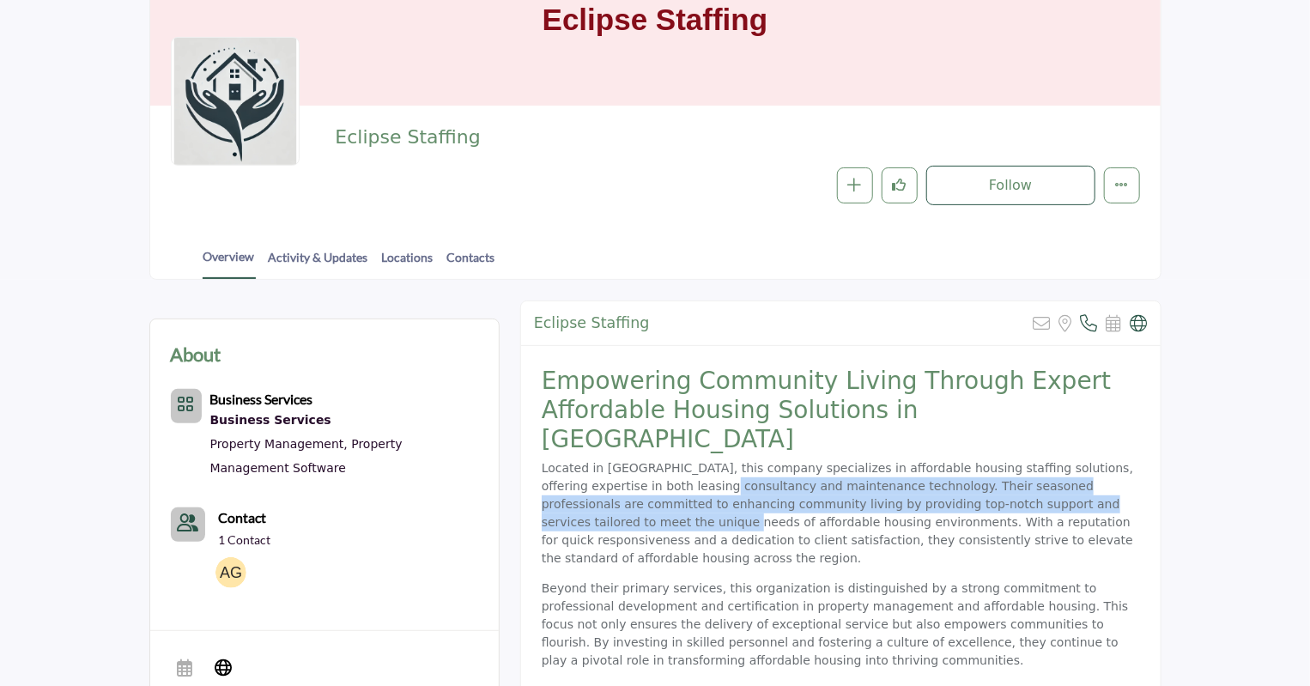
drag, startPoint x: 635, startPoint y: 456, endPoint x: 1078, endPoint y: 463, distance: 443.1
click at [1079, 466] on p "Located in [GEOGRAPHIC_DATA], this company specializes in affordable housing st…" at bounding box center [841, 513] width 598 height 108
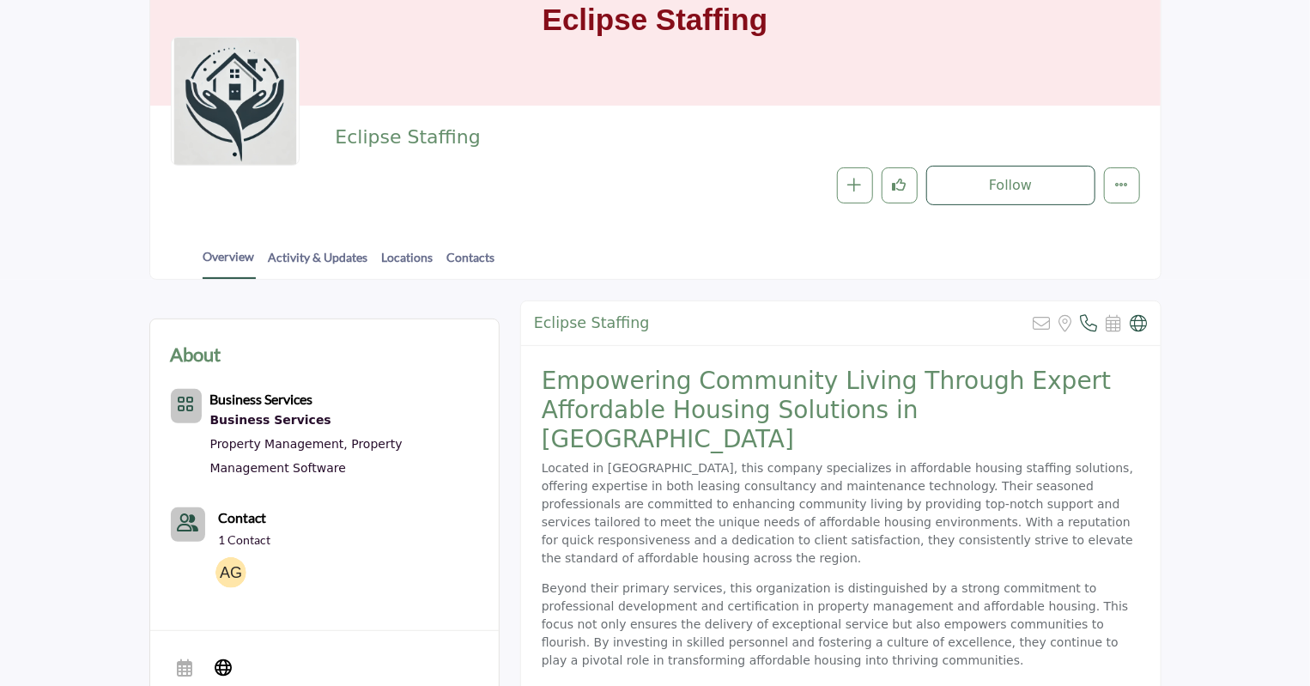
drag, startPoint x: 987, startPoint y: 495, endPoint x: 831, endPoint y: 501, distance: 155.5
click at [986, 495] on p "Located in [GEOGRAPHIC_DATA], this company specializes in affordable housing st…" at bounding box center [841, 513] width 598 height 108
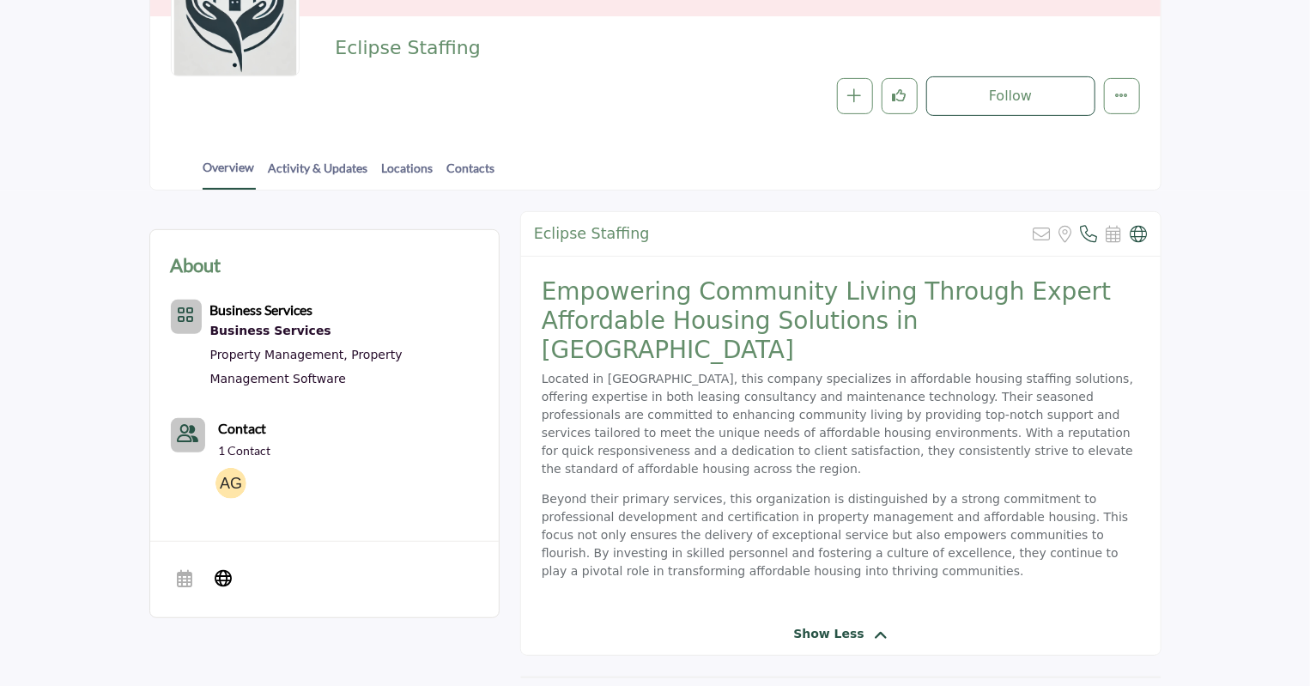
scroll to position [86, 0]
